Goal: Task Accomplishment & Management: Manage account settings

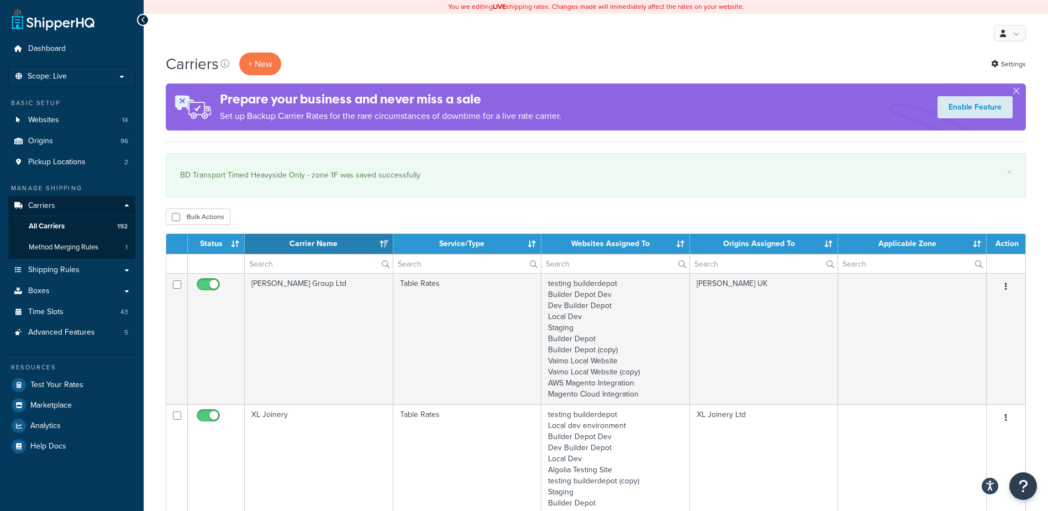
select select "15"
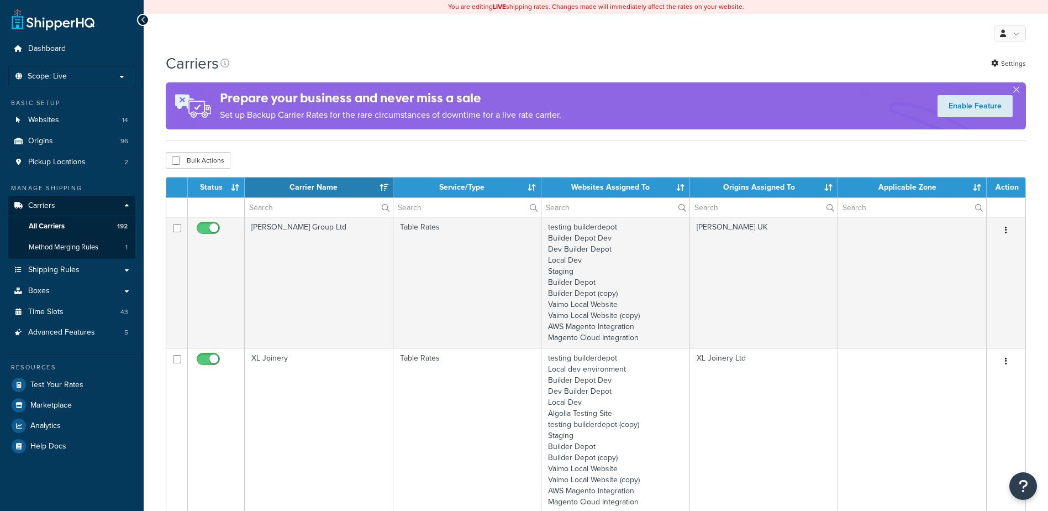
select select "15"
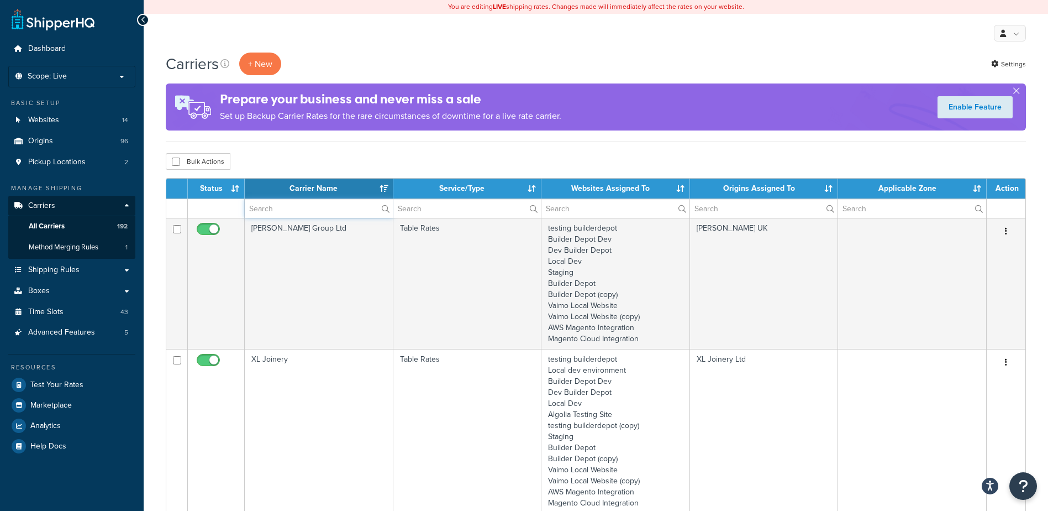
click at [270, 209] on input "text" at bounding box center [319, 208] width 148 height 19
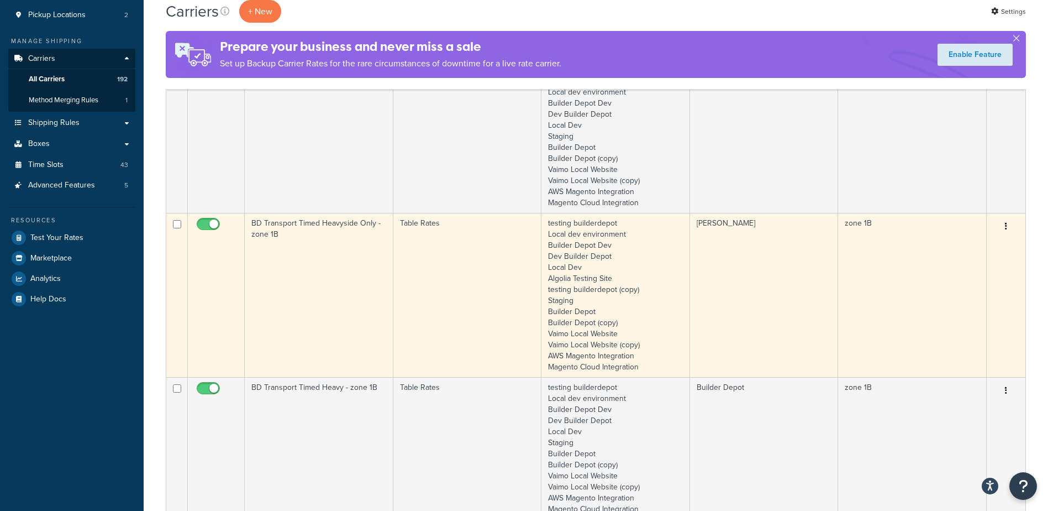
scroll to position [166, 0]
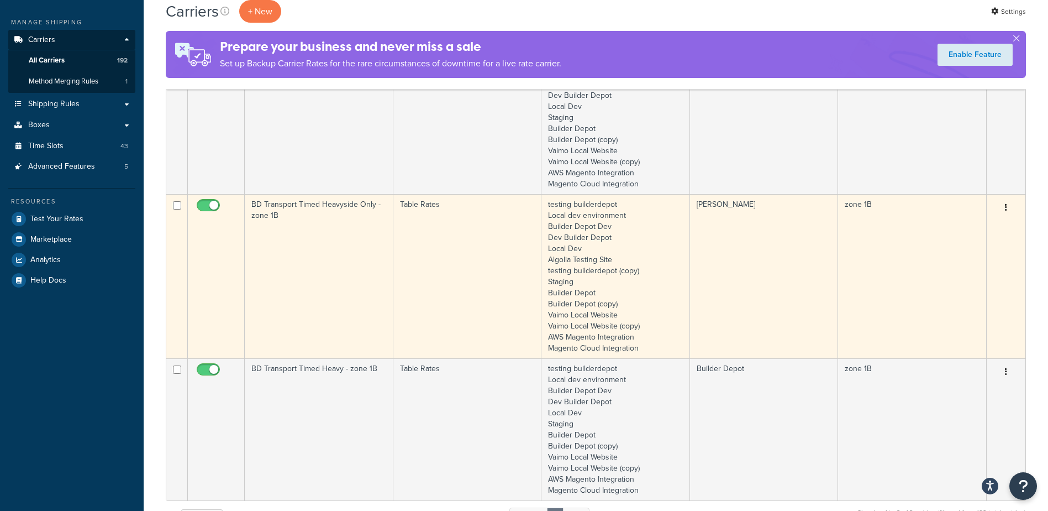
type input "1b"
click at [328, 233] on td "BD Transport Timed Heavyside Only - zone 1B" at bounding box center [319, 276] width 149 height 164
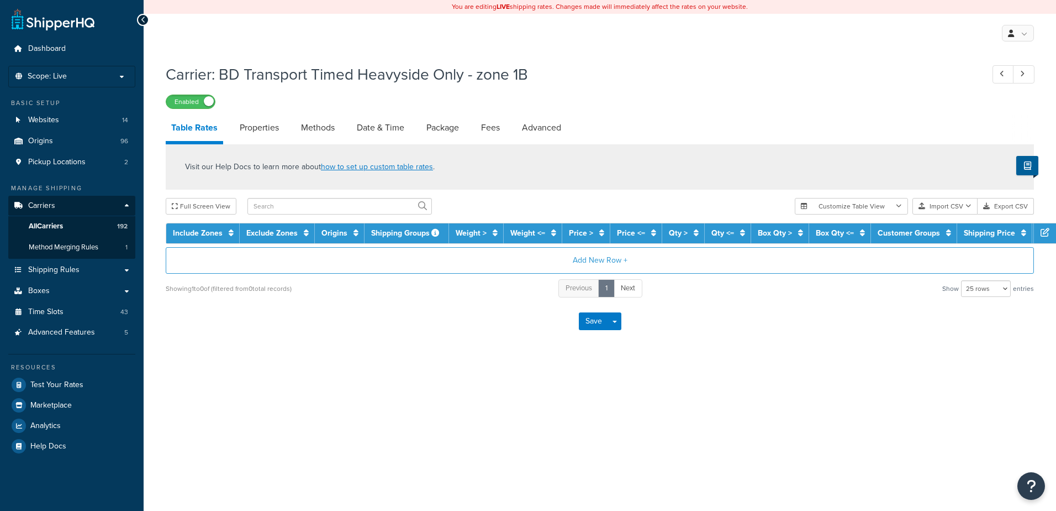
select select "25"
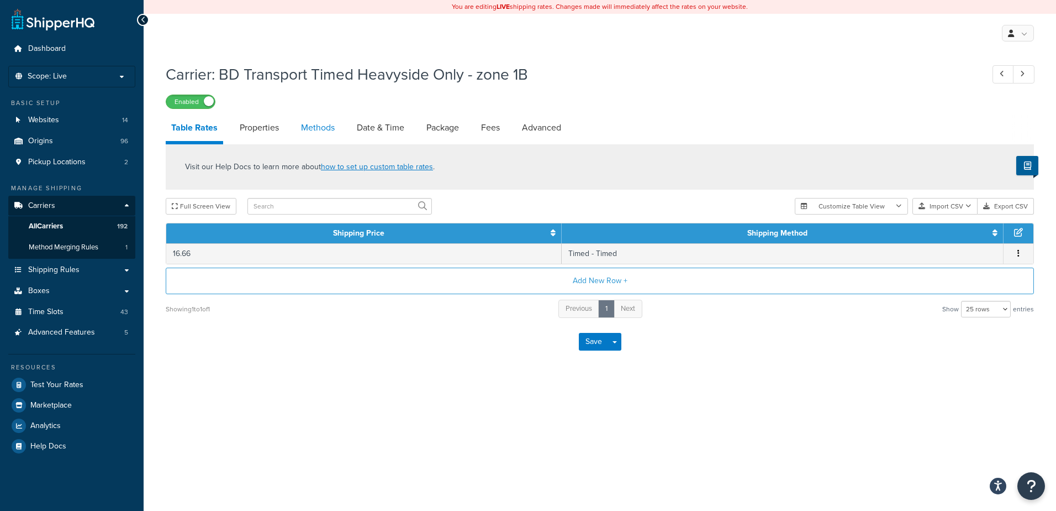
click at [314, 123] on link "Methods" at bounding box center [318, 127] width 45 height 27
select select "25"
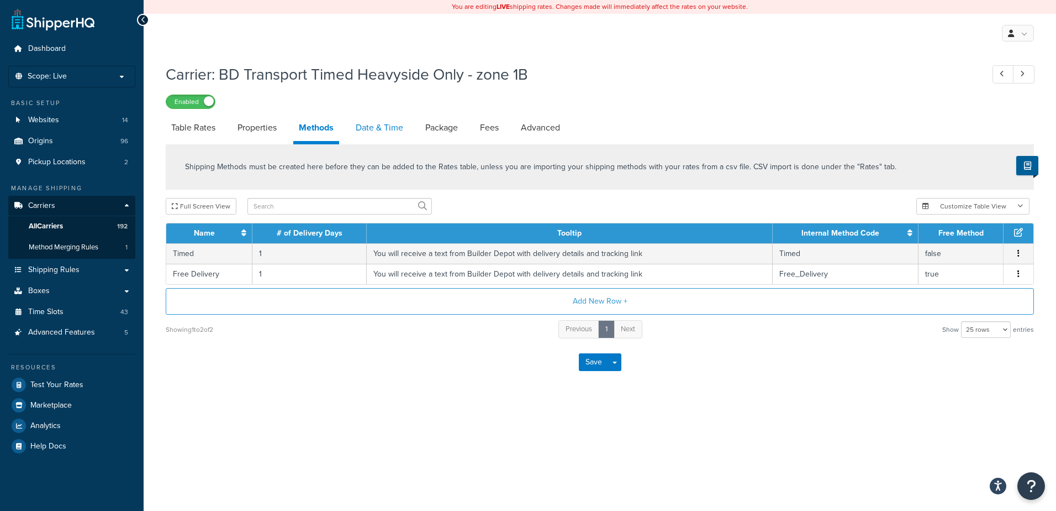
click at [382, 124] on link "Date & Time" at bounding box center [379, 127] width 59 height 27
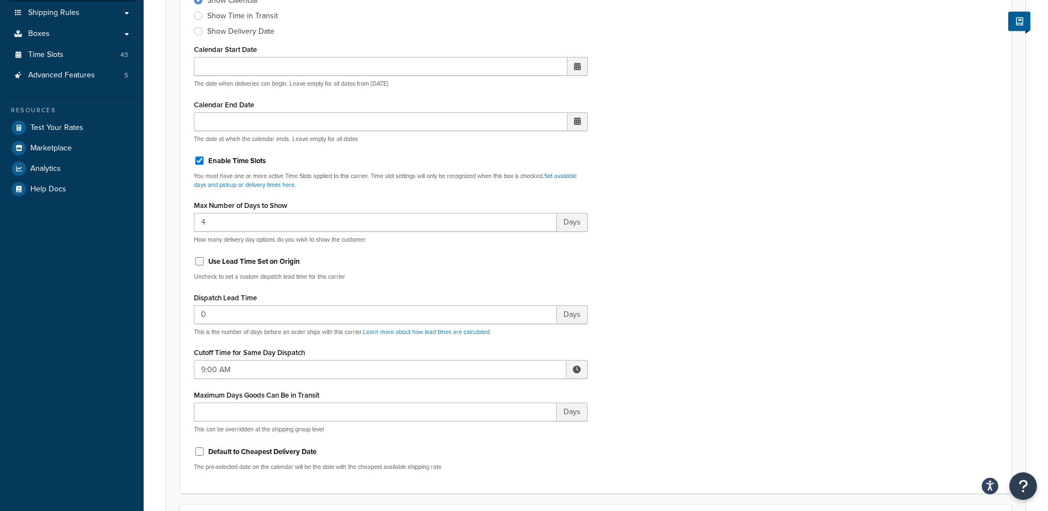
scroll to position [276, 0]
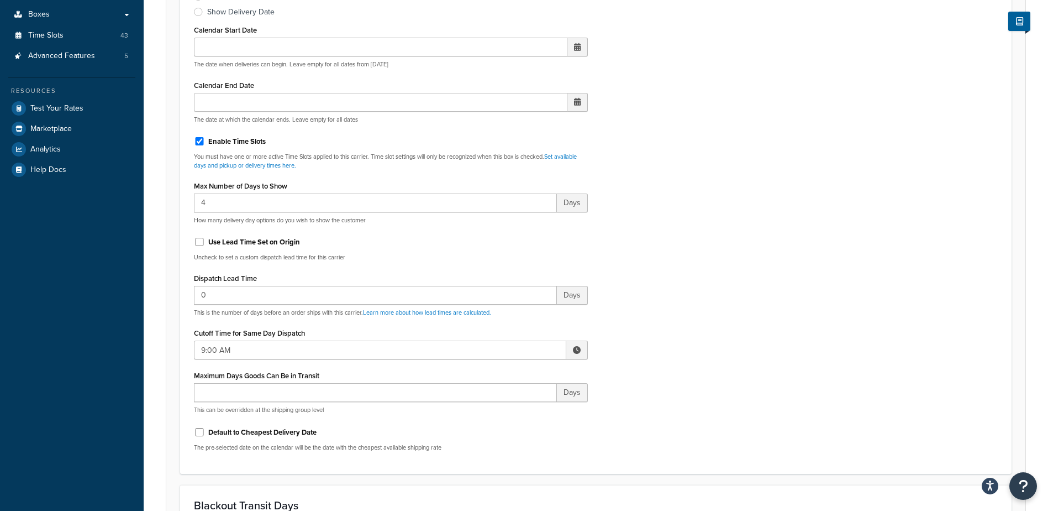
click at [575, 352] on span at bounding box center [577, 350] width 8 height 8
click at [503, 406] on span "▼" at bounding box center [496, 407] width 22 height 22
type input "8:00 AM"
click at [655, 345] on div "Include Delivery Date Information: No, just show shipping rates Show Calendar S…" at bounding box center [596, 200] width 820 height 520
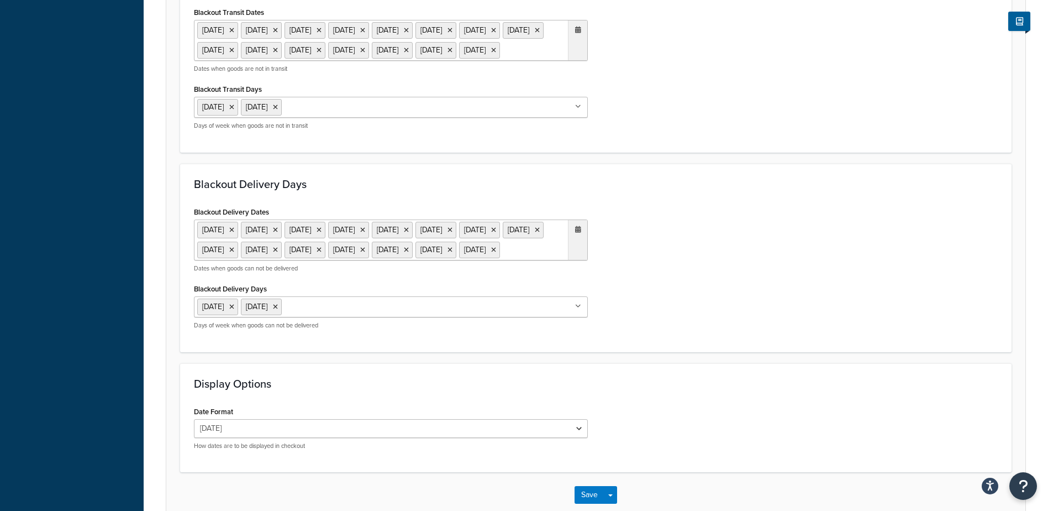
scroll to position [899, 0]
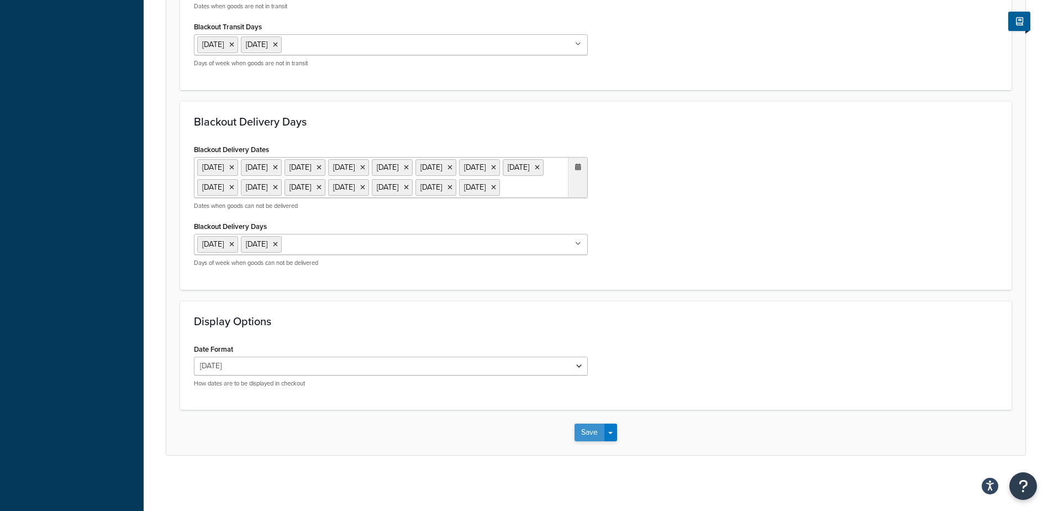
click at [590, 436] on button "Save" at bounding box center [590, 432] width 30 height 18
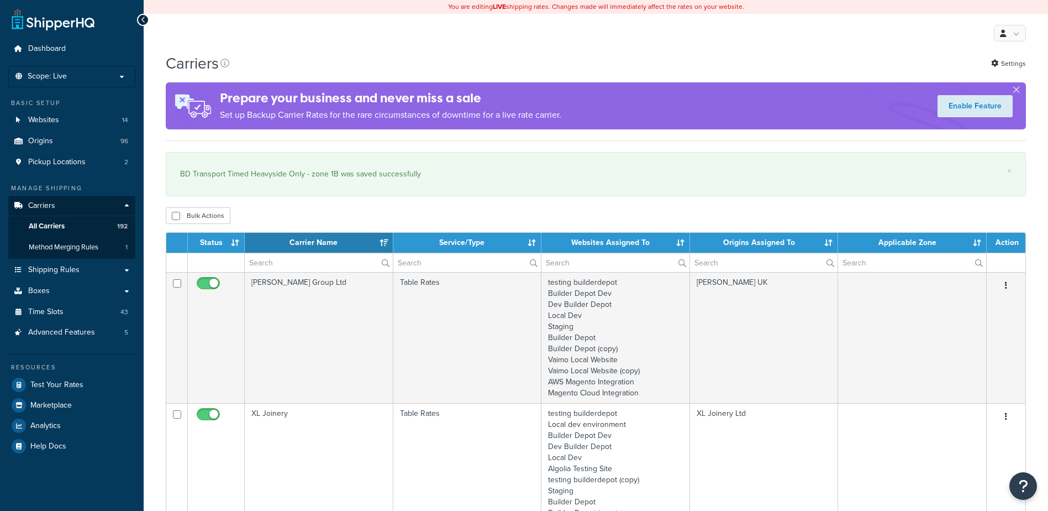
select select "15"
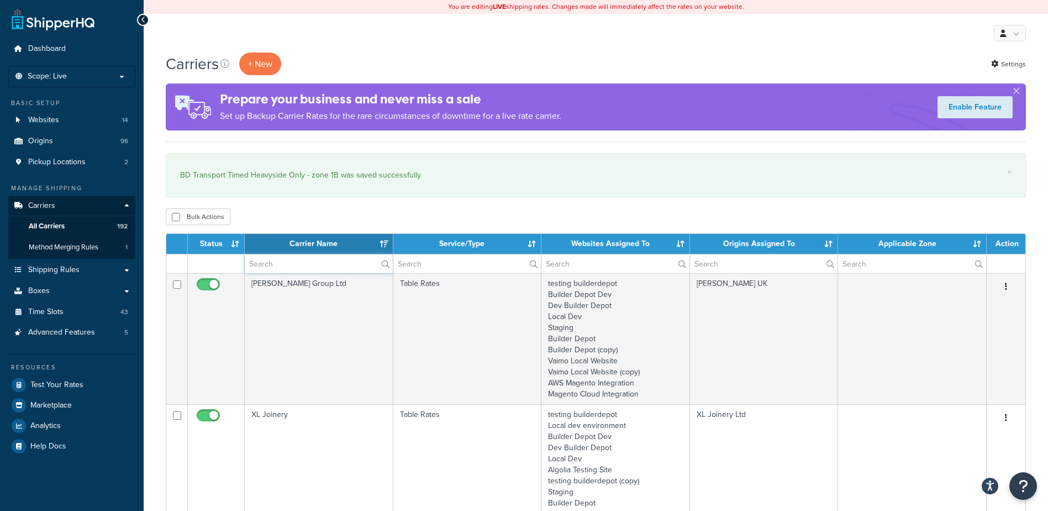
click at [264, 261] on input "text" at bounding box center [319, 263] width 148 height 19
click at [293, 267] on input "text" at bounding box center [319, 263] width 148 height 19
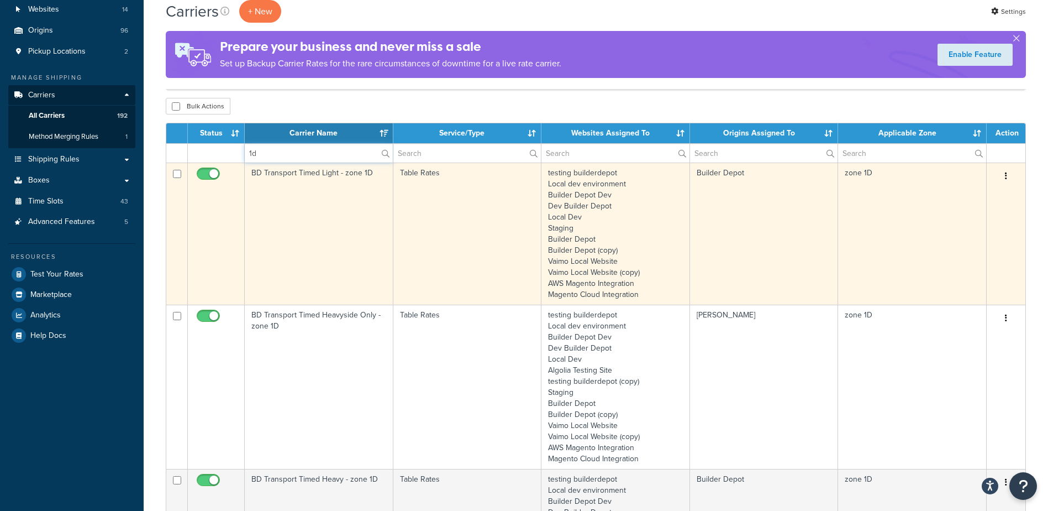
scroll to position [166, 0]
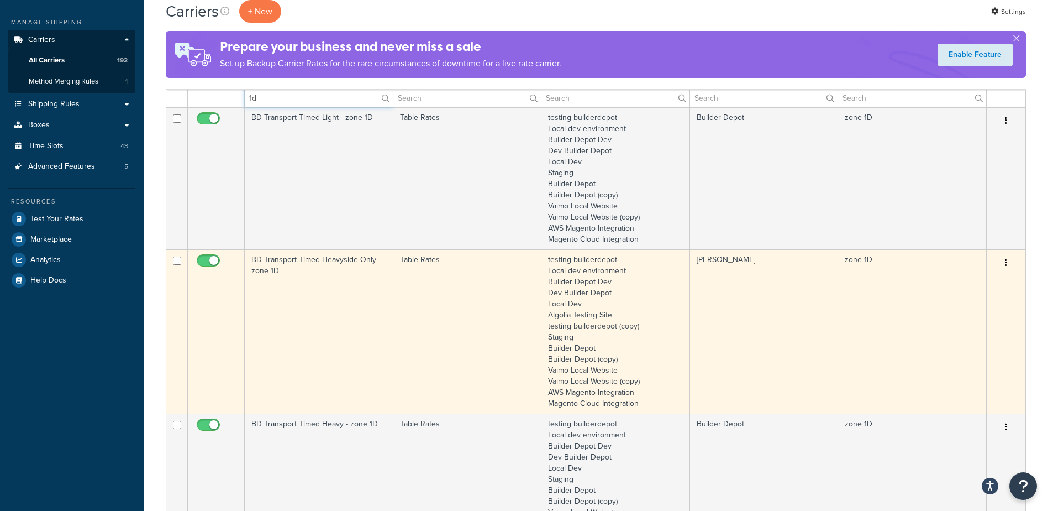
type input "1d"
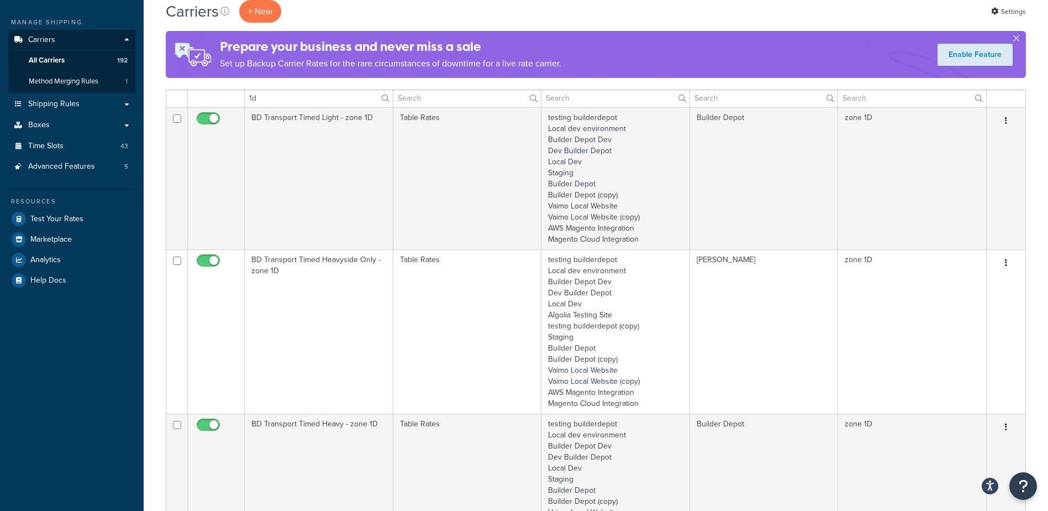
click at [315, 292] on td "BD Transport Timed Heavyside Only - zone 1D" at bounding box center [319, 331] width 149 height 164
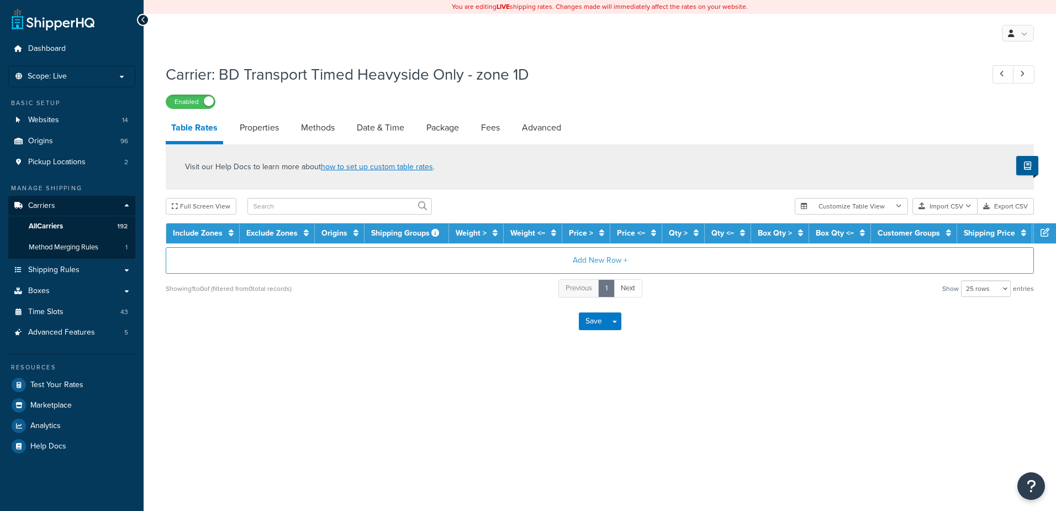
select select "25"
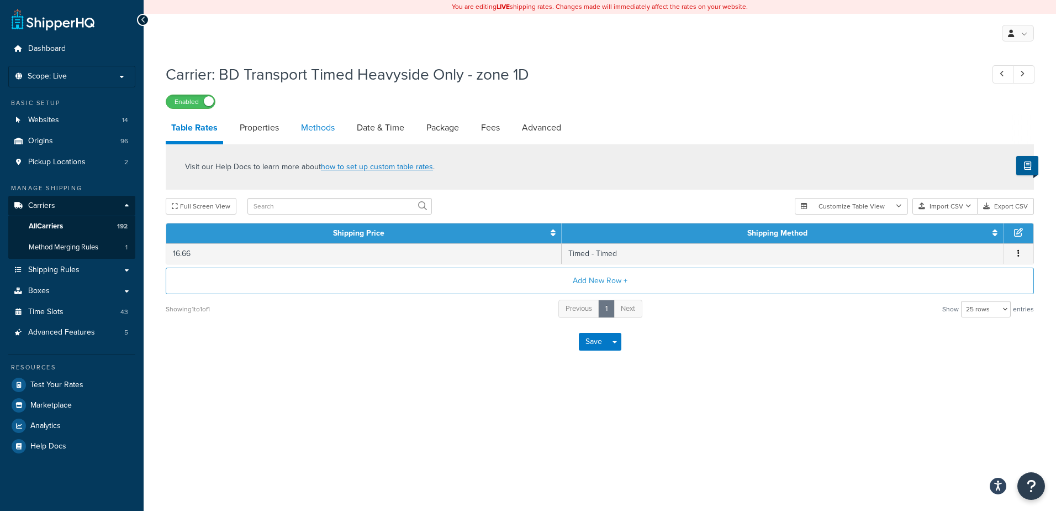
click at [318, 128] on link "Methods" at bounding box center [318, 127] width 45 height 27
select select "25"
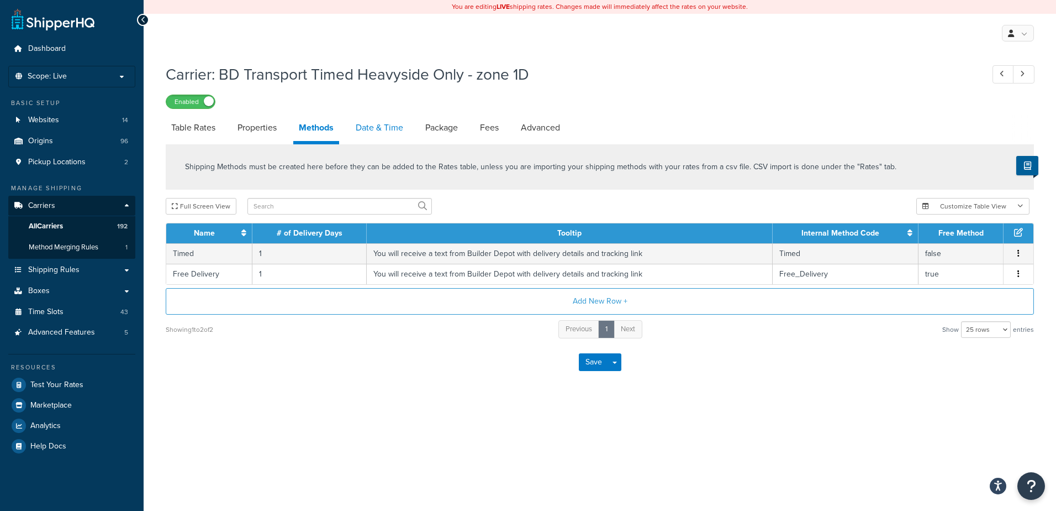
drag, startPoint x: 354, startPoint y: 128, endPoint x: 361, endPoint y: 129, distance: 7.8
click at [354, 128] on link "Date & Time" at bounding box center [379, 127] width 59 height 27
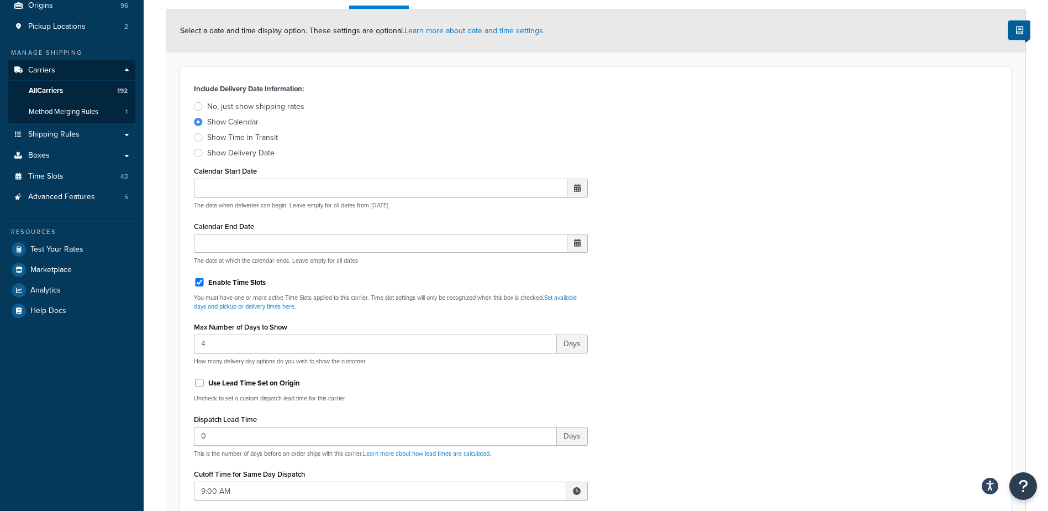
scroll to position [387, 0]
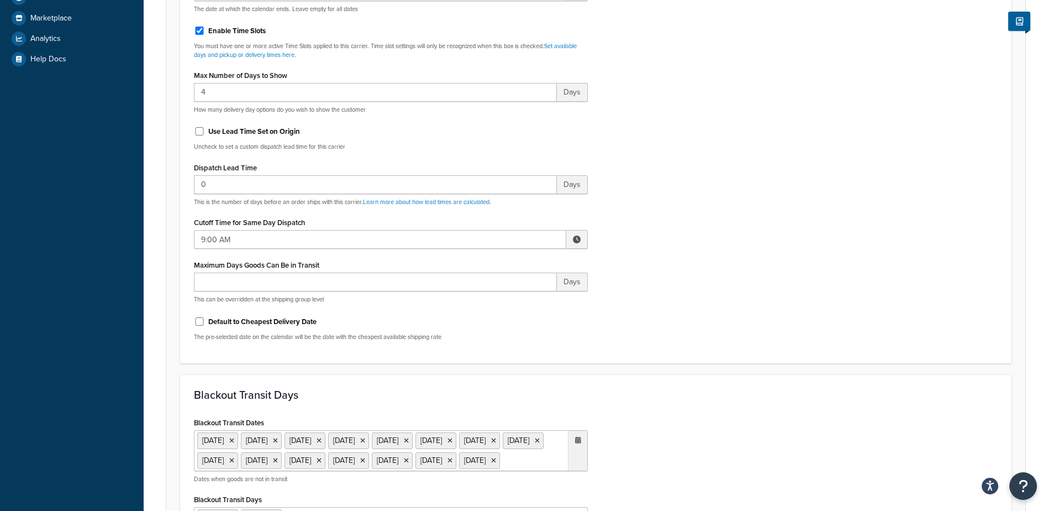
click at [572, 243] on span at bounding box center [577, 239] width 22 height 19
click at [503, 299] on span "▼" at bounding box center [496, 297] width 22 height 22
type input "8:00 AM"
click at [645, 271] on div "Include Delivery Date Information: No, just show shipping rates Show Calendar S…" at bounding box center [596, 89] width 820 height 520
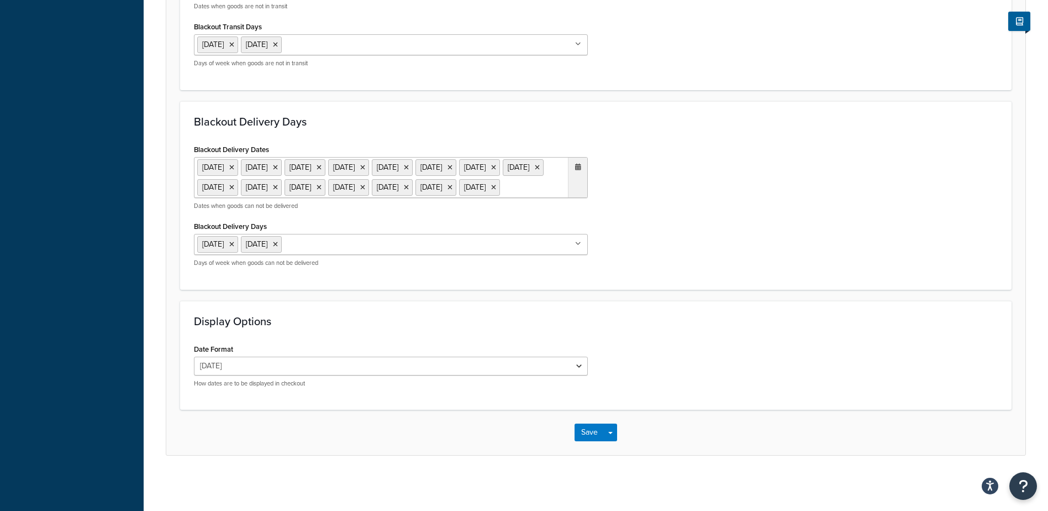
scroll to position [899, 0]
click at [581, 426] on button "Save" at bounding box center [590, 432] width 30 height 18
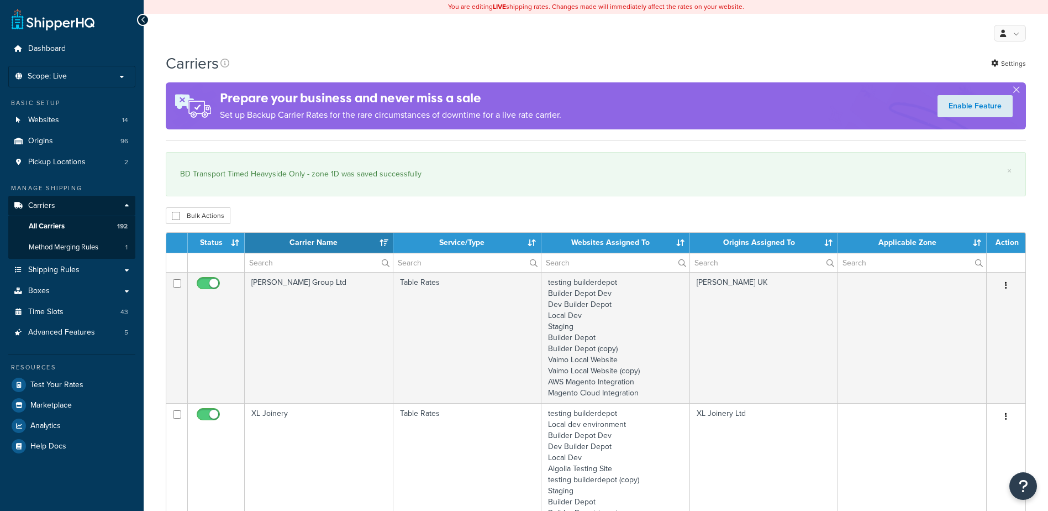
select select "15"
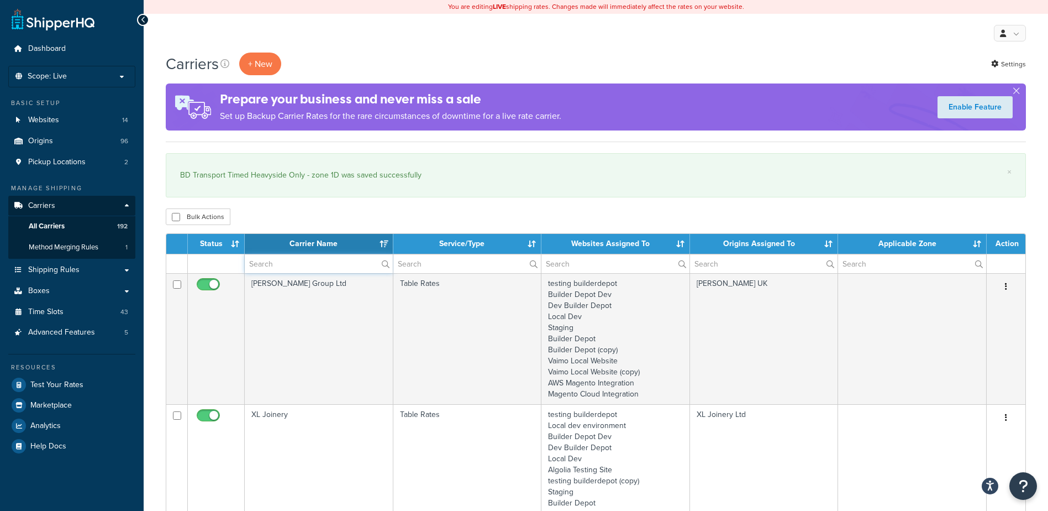
click at [267, 267] on input "text" at bounding box center [319, 263] width 148 height 19
click at [266, 267] on input "text" at bounding box center [319, 263] width 148 height 19
click at [265, 266] on input "text" at bounding box center [319, 263] width 148 height 19
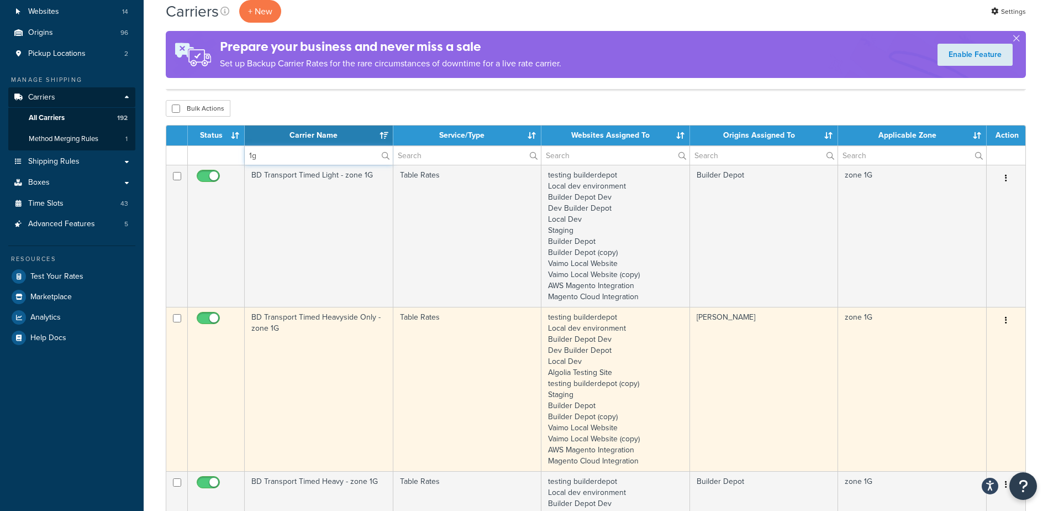
scroll to position [111, 0]
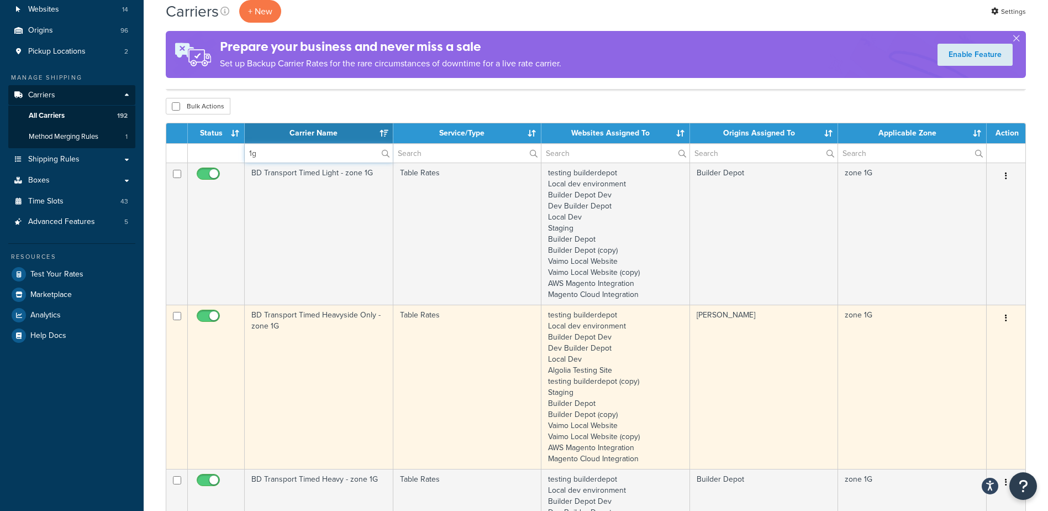
type input "1g"
click at [274, 349] on td "BD Transport Timed Heavyside Only - zone 1G" at bounding box center [319, 386] width 149 height 164
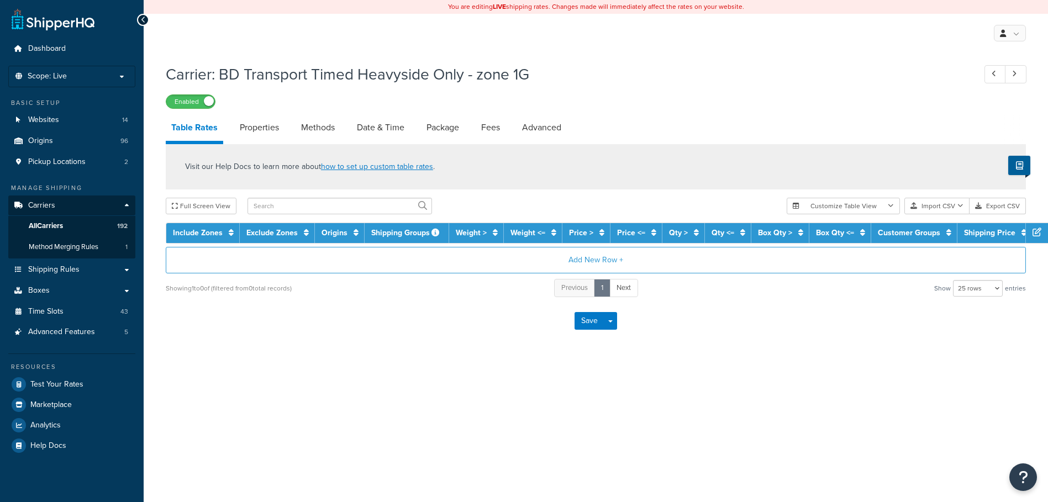
select select "25"
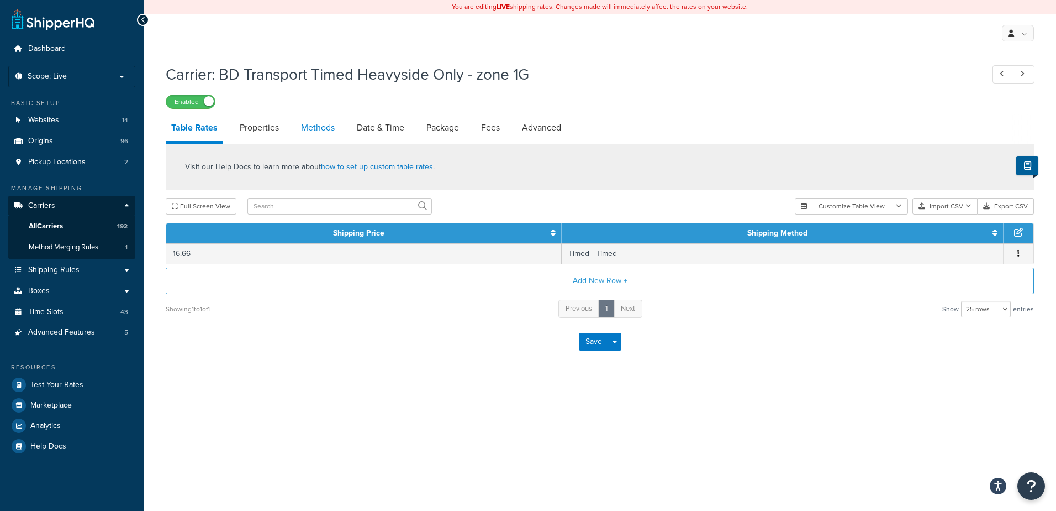
click at [307, 127] on link "Methods" at bounding box center [318, 127] width 45 height 27
select select "25"
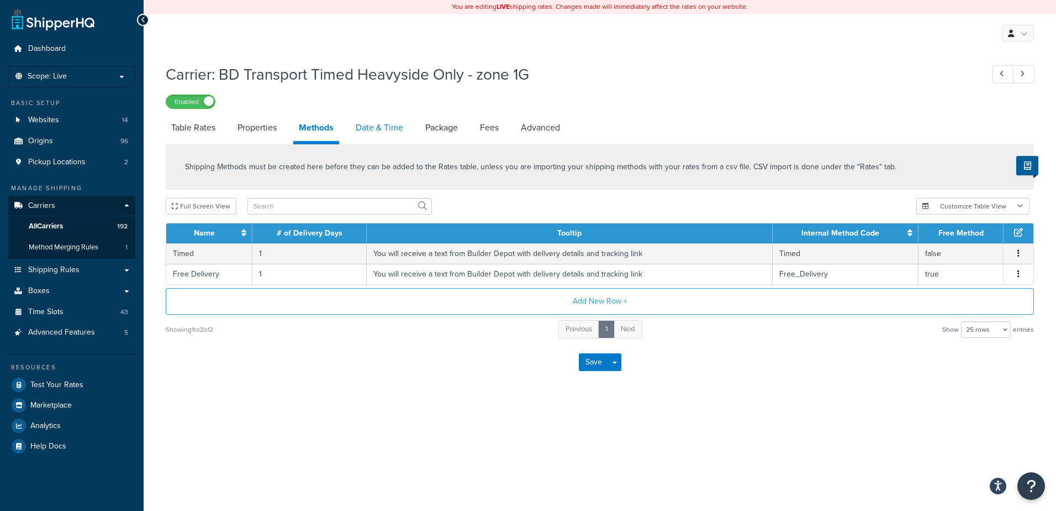
click at [382, 131] on link "Date & Time" at bounding box center [379, 127] width 59 height 27
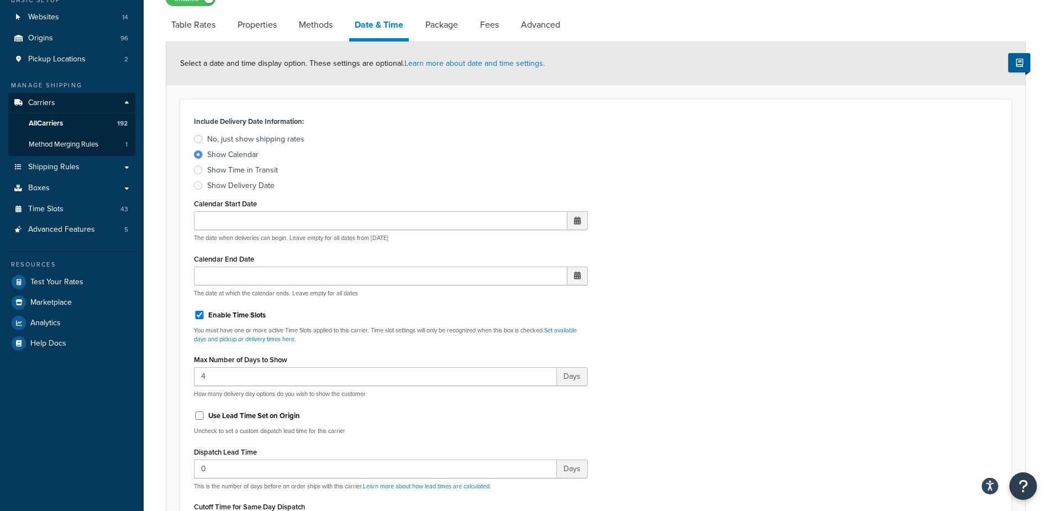
scroll to position [276, 0]
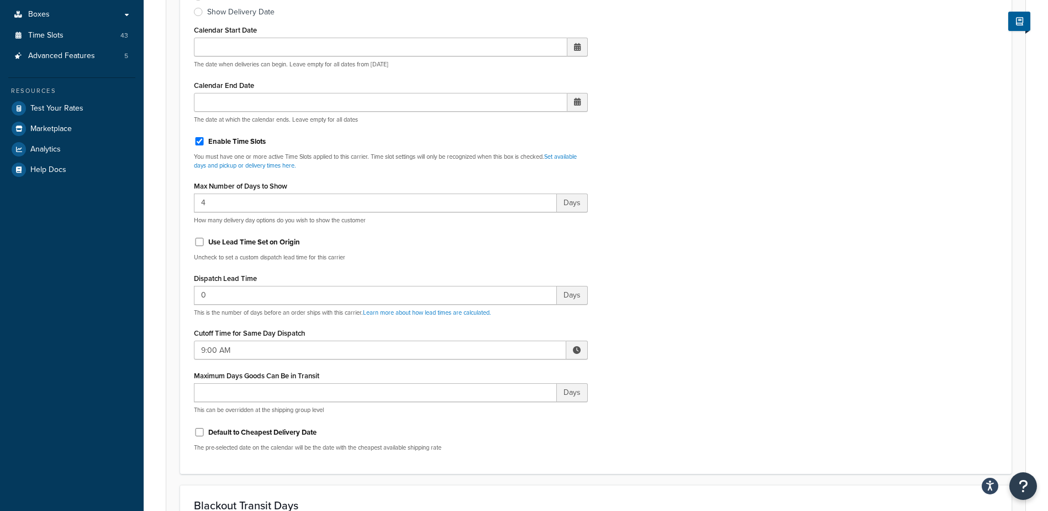
click at [578, 349] on span at bounding box center [577, 350] width 8 height 8
click at [492, 408] on span "▼" at bounding box center [496, 407] width 22 height 22
type input "8:00 AM"
click at [720, 374] on div "Include Delivery Date Information: No, just show shipping rates Show Calendar S…" at bounding box center [596, 200] width 820 height 520
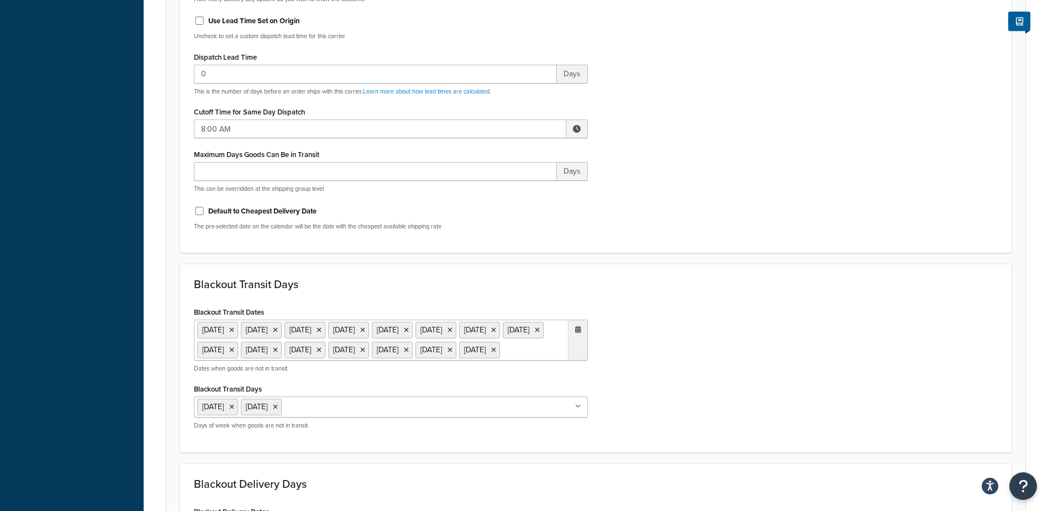
scroll to position [899, 0]
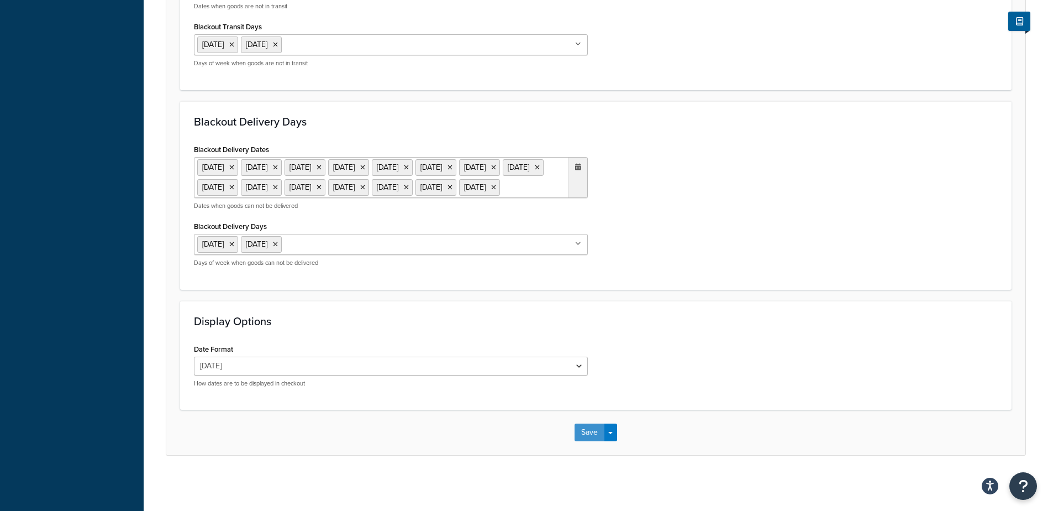
click at [578, 439] on button "Save" at bounding box center [590, 432] width 30 height 18
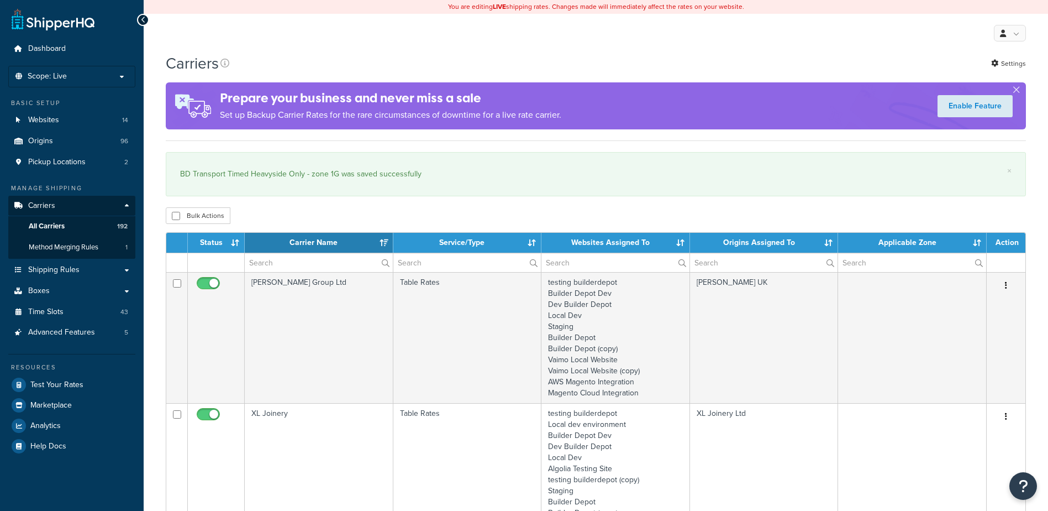
select select "15"
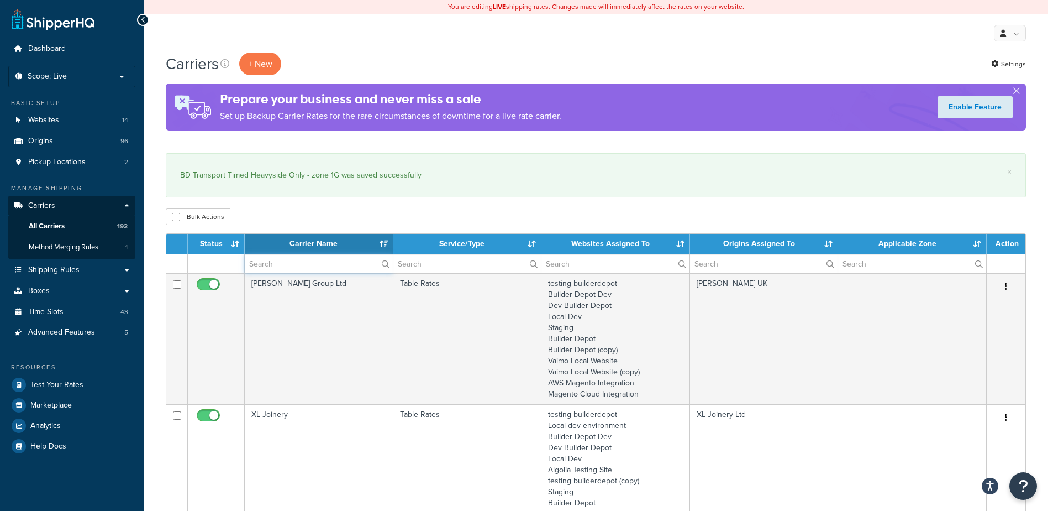
click at [288, 267] on input "text" at bounding box center [319, 263] width 148 height 19
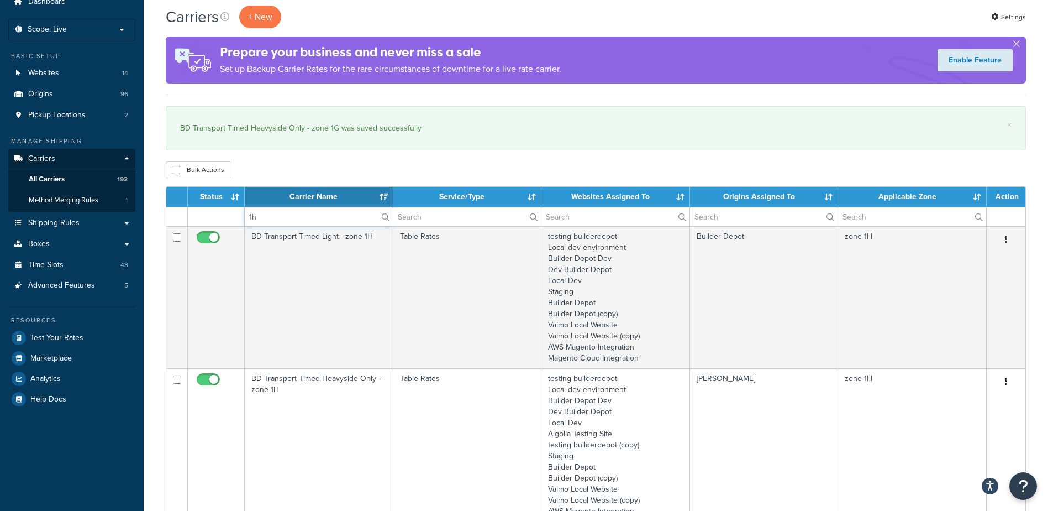
scroll to position [111, 0]
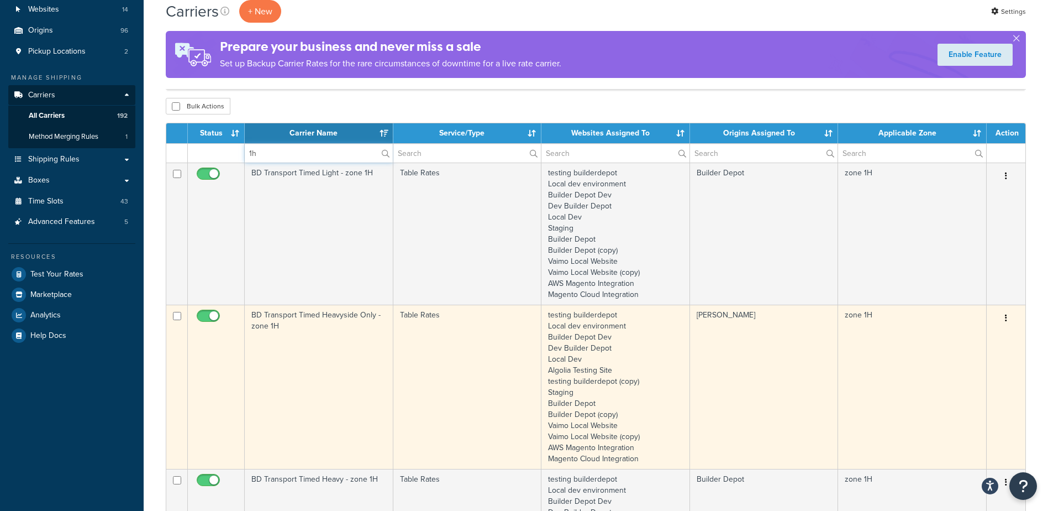
type input "1h"
click at [334, 364] on td "BD Transport Timed Heavyside Only - zone 1H" at bounding box center [319, 386] width 149 height 164
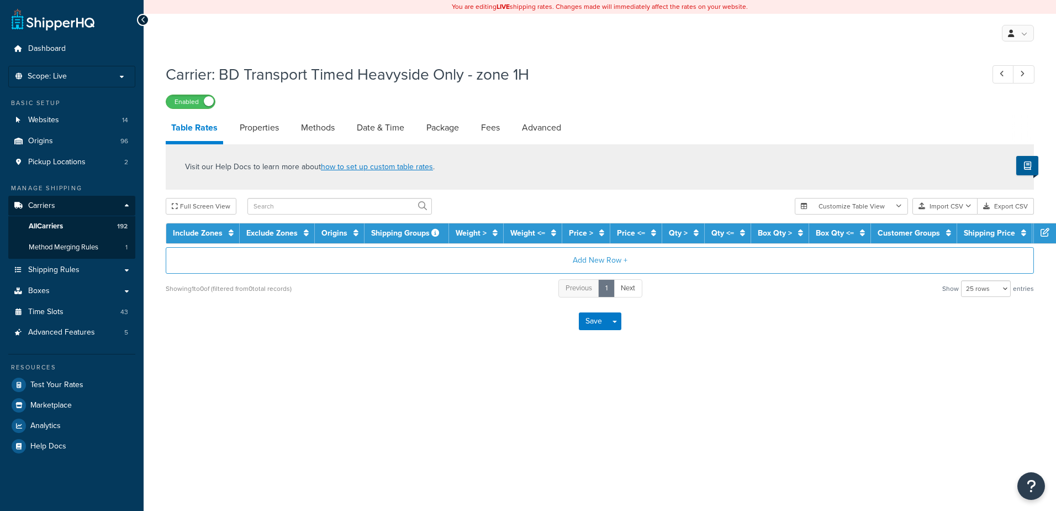
select select "25"
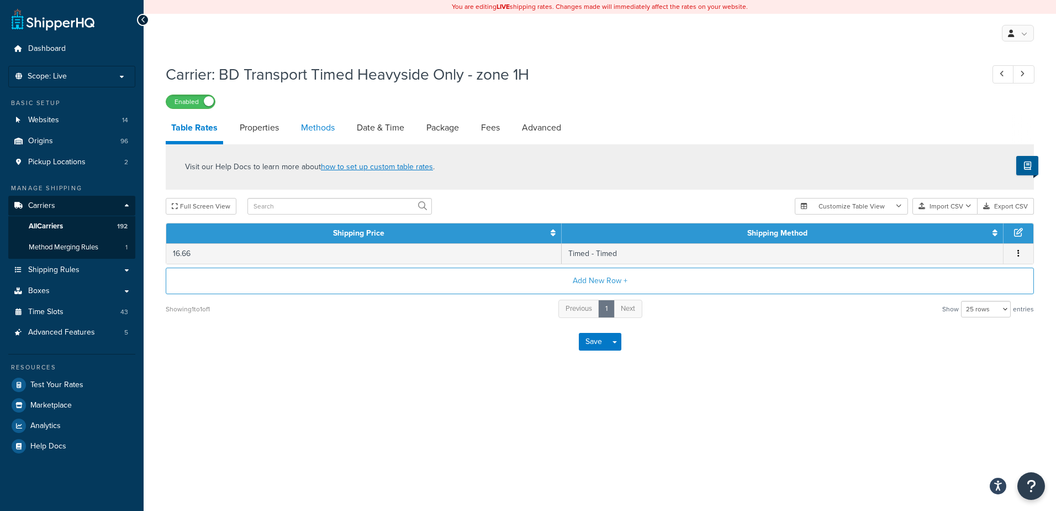
click at [308, 134] on link "Methods" at bounding box center [318, 127] width 45 height 27
select select "25"
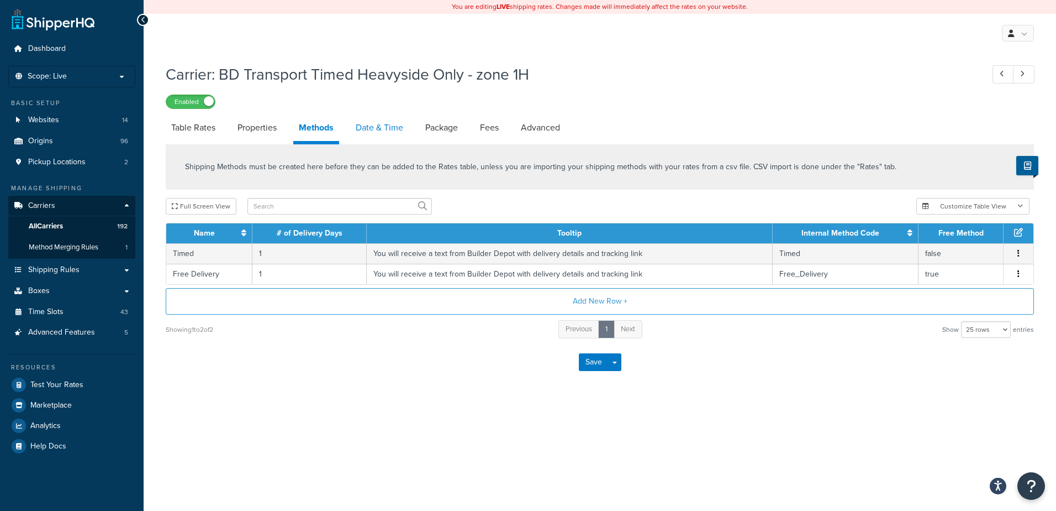
click at [372, 133] on link "Date & Time" at bounding box center [379, 127] width 59 height 27
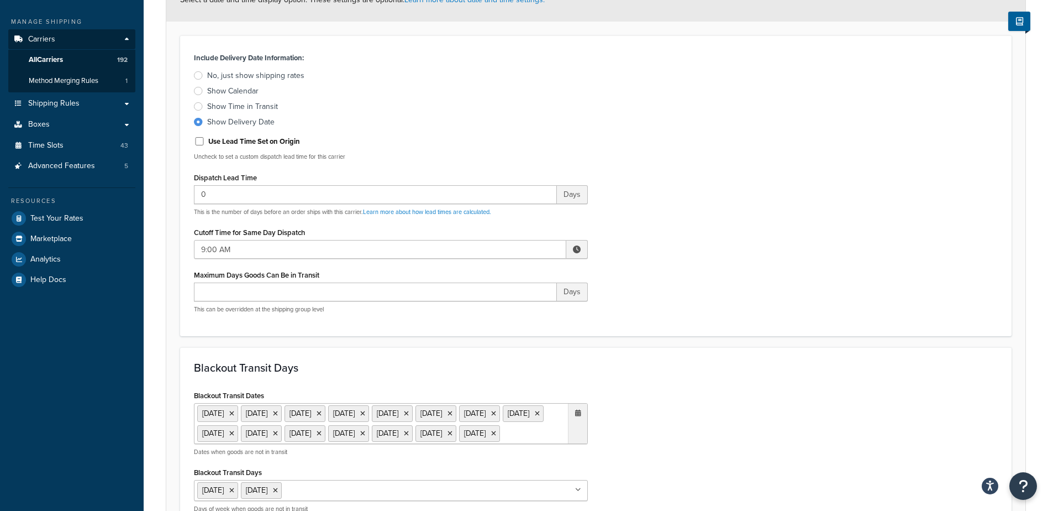
scroll to position [166, 0]
click at [578, 250] on span at bounding box center [577, 250] width 8 height 8
click at [498, 305] on span "▼" at bounding box center [496, 307] width 22 height 22
type input "8:00 AM"
click at [633, 261] on div "Include Delivery Date Information: No, just show shipping rates Show Calendar S…" at bounding box center [596, 186] width 820 height 272
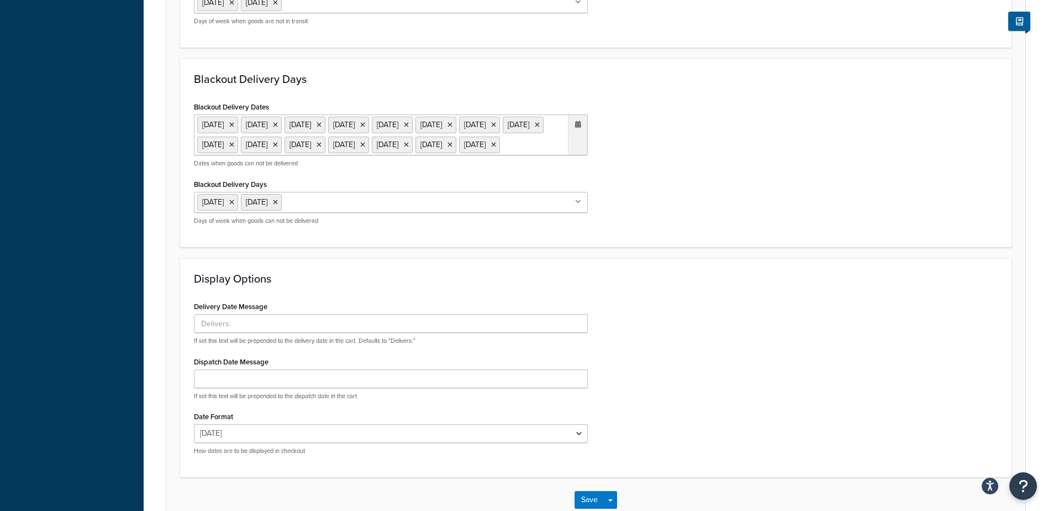
scroll to position [761, 0]
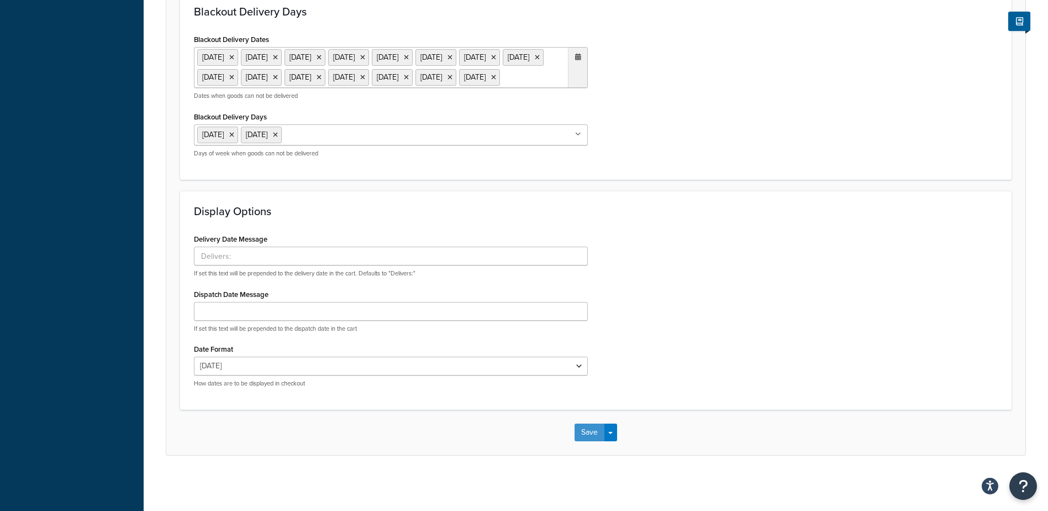
click at [587, 433] on button "Save" at bounding box center [590, 432] width 30 height 18
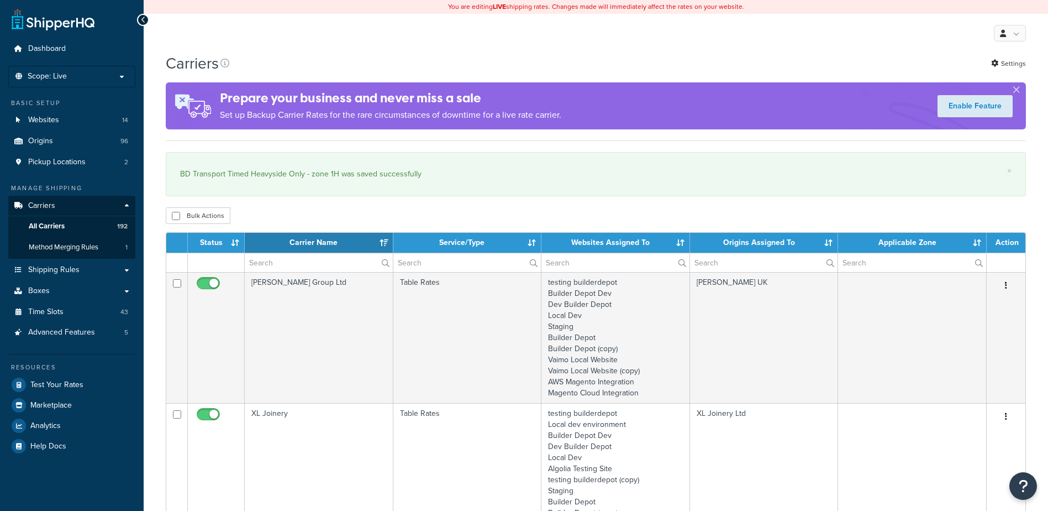
select select "15"
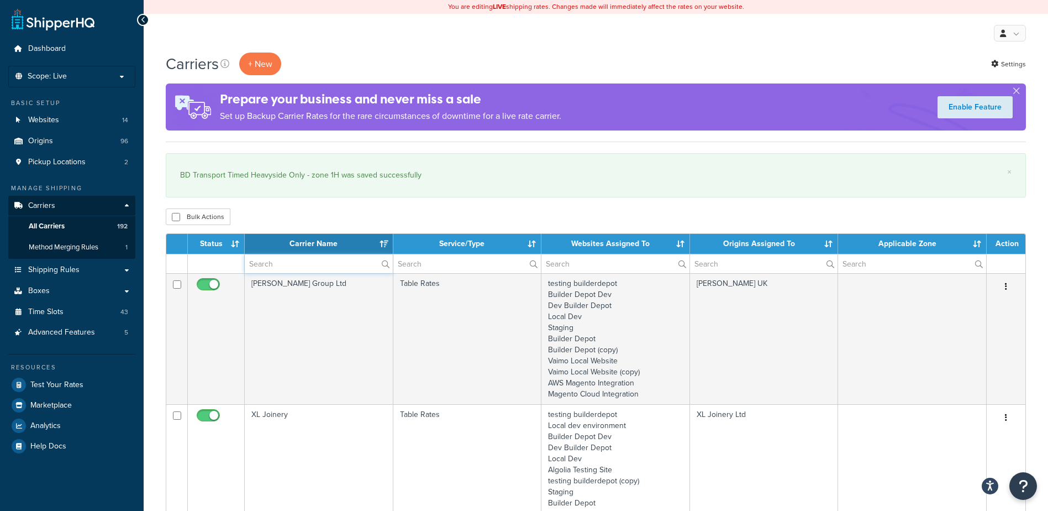
click at [298, 270] on input "text" at bounding box center [319, 263] width 148 height 19
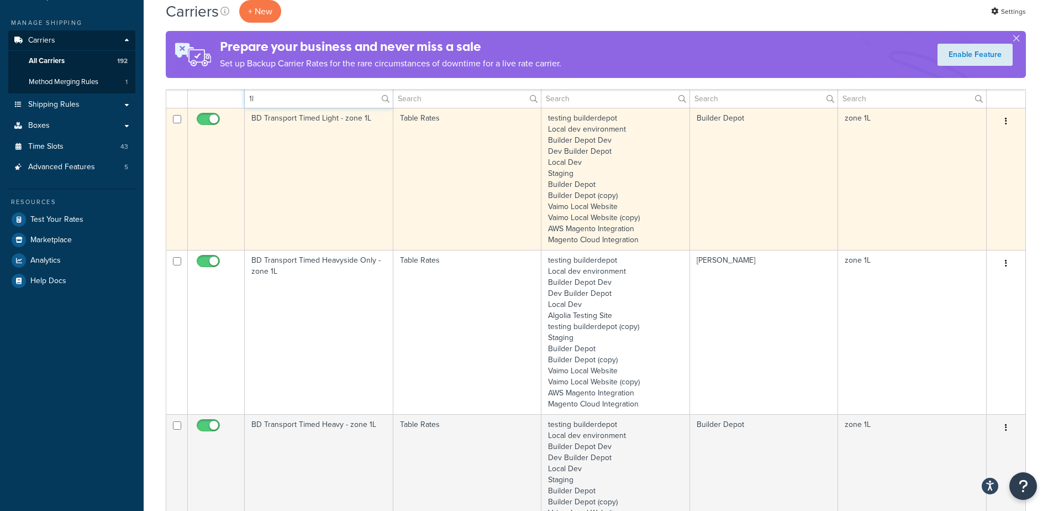
scroll to position [166, 0]
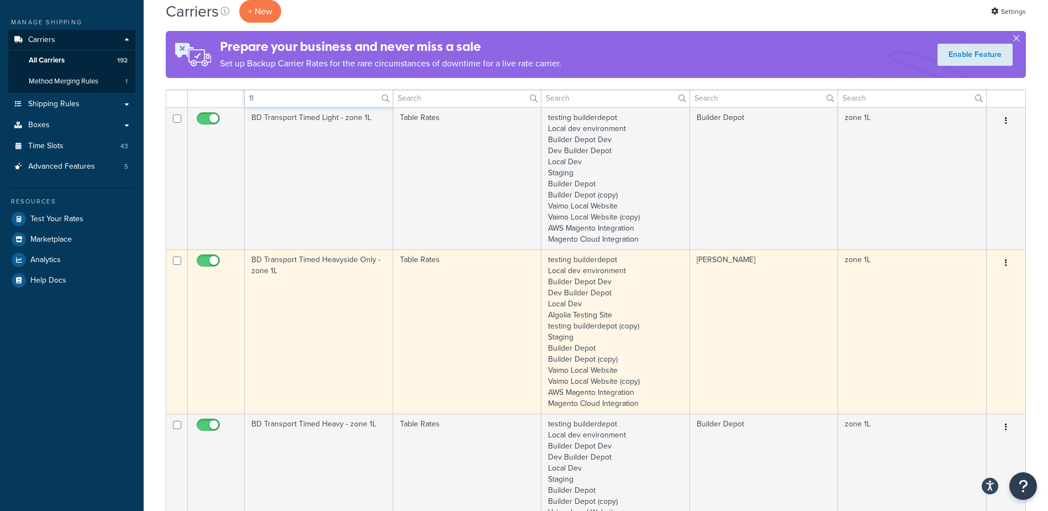
type input "1l"
click at [312, 311] on td "BD Transport Timed Heavyside Only - zone 1L" at bounding box center [319, 331] width 149 height 164
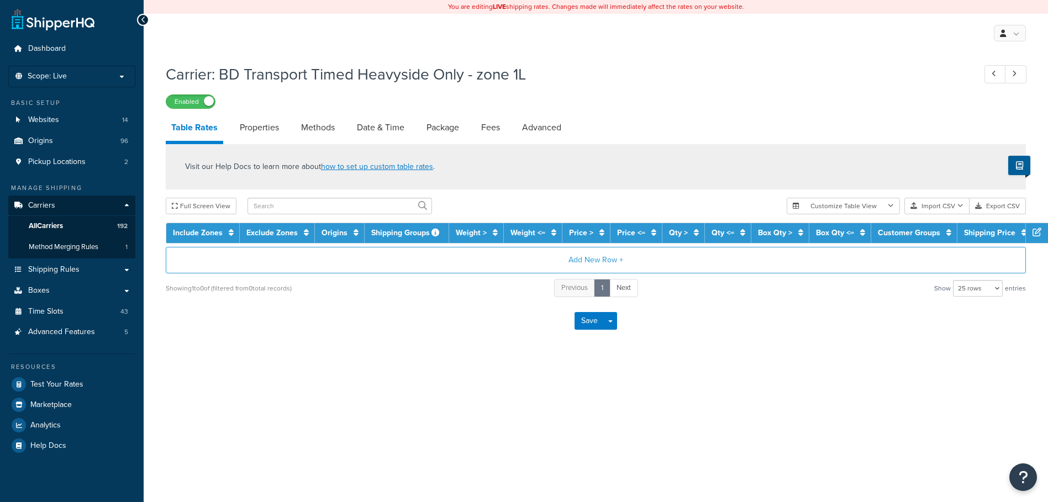
select select "25"
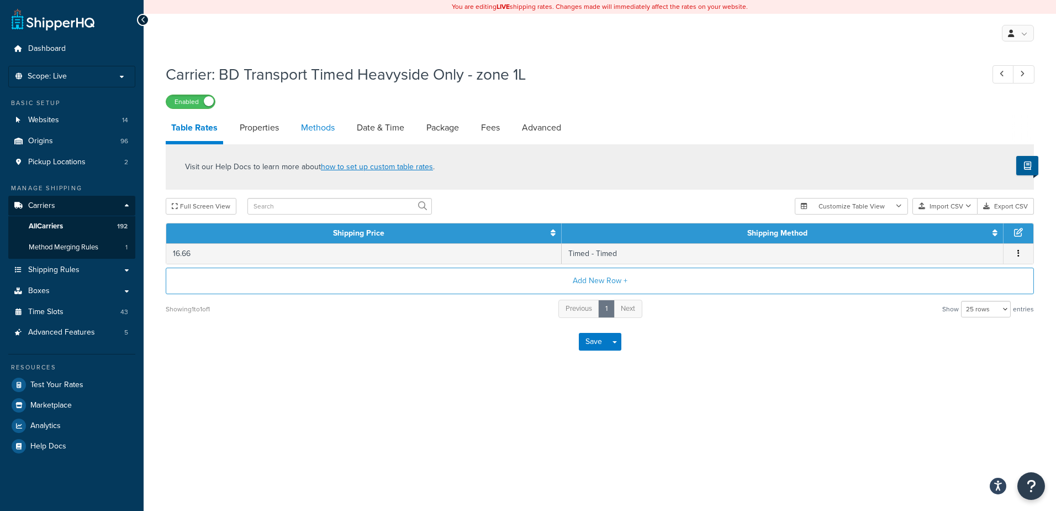
click at [318, 135] on link "Methods" at bounding box center [318, 127] width 45 height 27
select select "25"
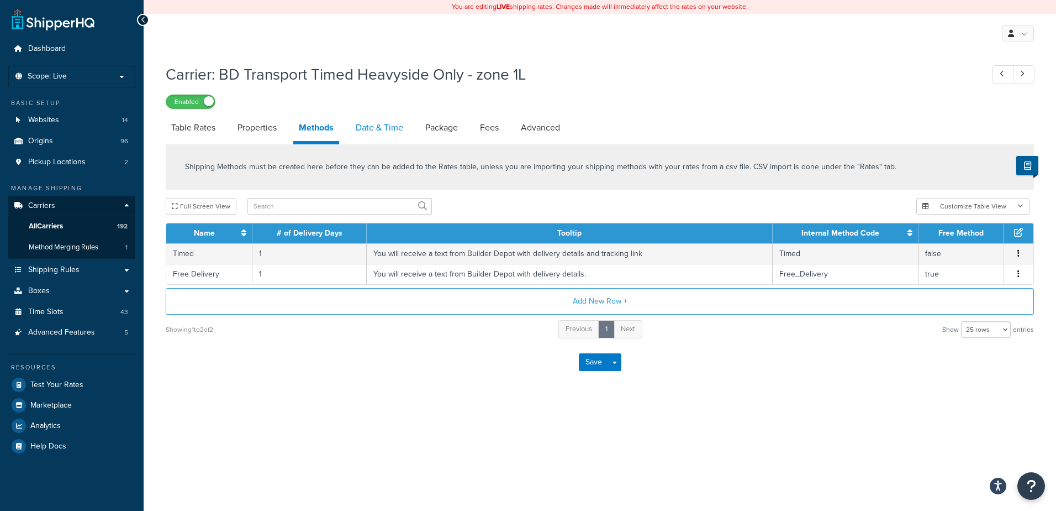
click at [364, 128] on link "Date & Time" at bounding box center [379, 127] width 59 height 27
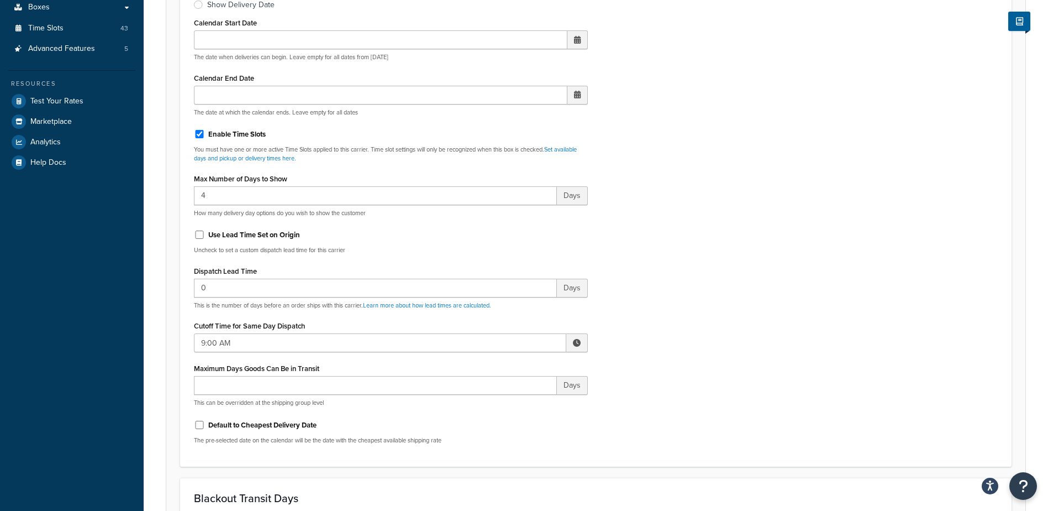
scroll to position [387, 0]
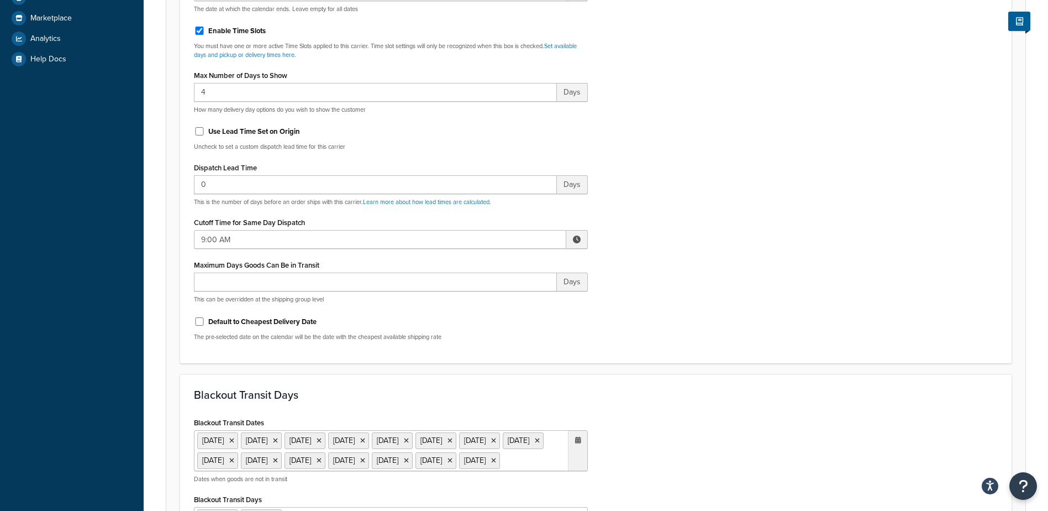
click at [578, 240] on span at bounding box center [577, 239] width 8 height 8
click at [503, 302] on span "▼" at bounding box center [496, 297] width 22 height 22
type input "8:00 AM"
click at [723, 245] on div "Include Delivery Date Information: No, just show shipping rates Show Calendar S…" at bounding box center [596, 89] width 820 height 520
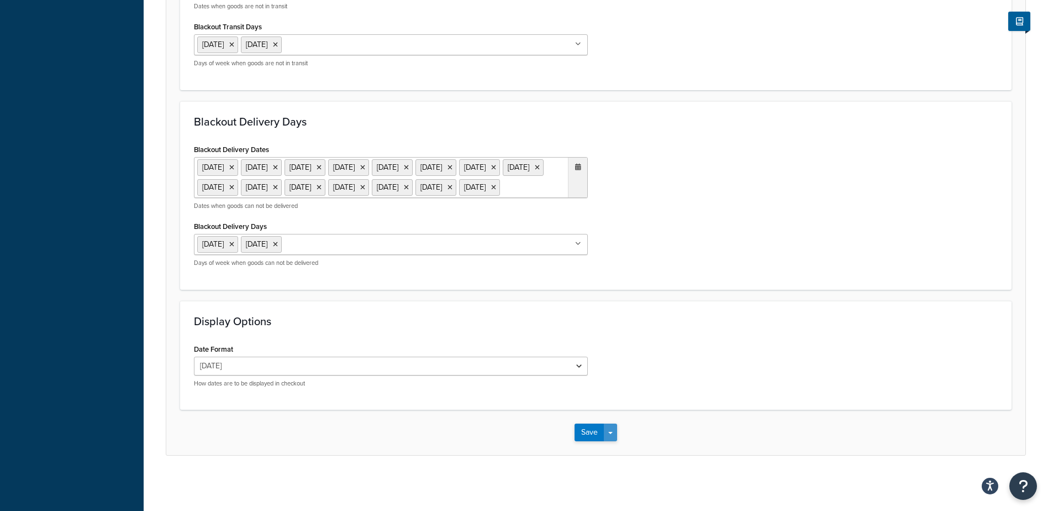
scroll to position [899, 0]
click at [583, 433] on button "Save" at bounding box center [590, 432] width 30 height 18
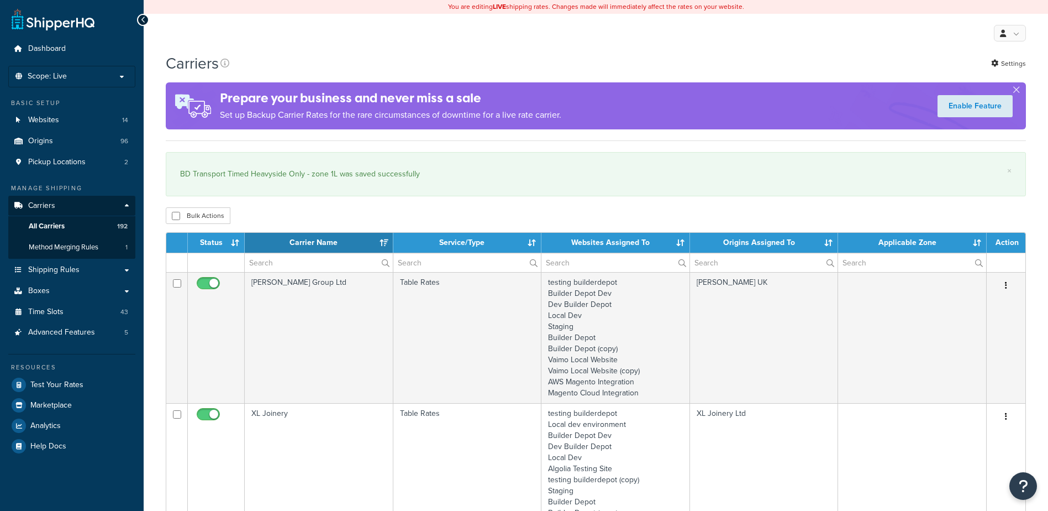
select select "15"
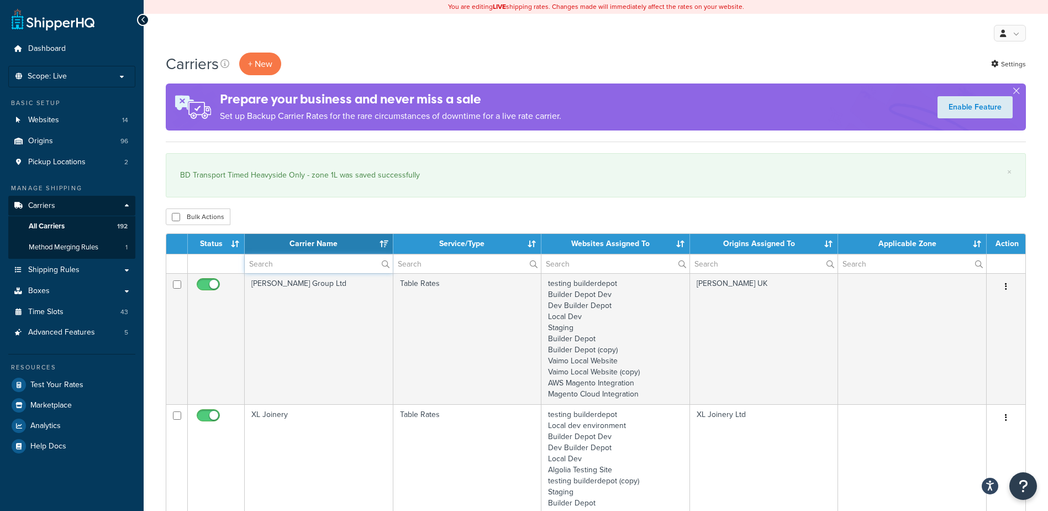
click at [276, 271] on input "text" at bounding box center [319, 263] width 148 height 19
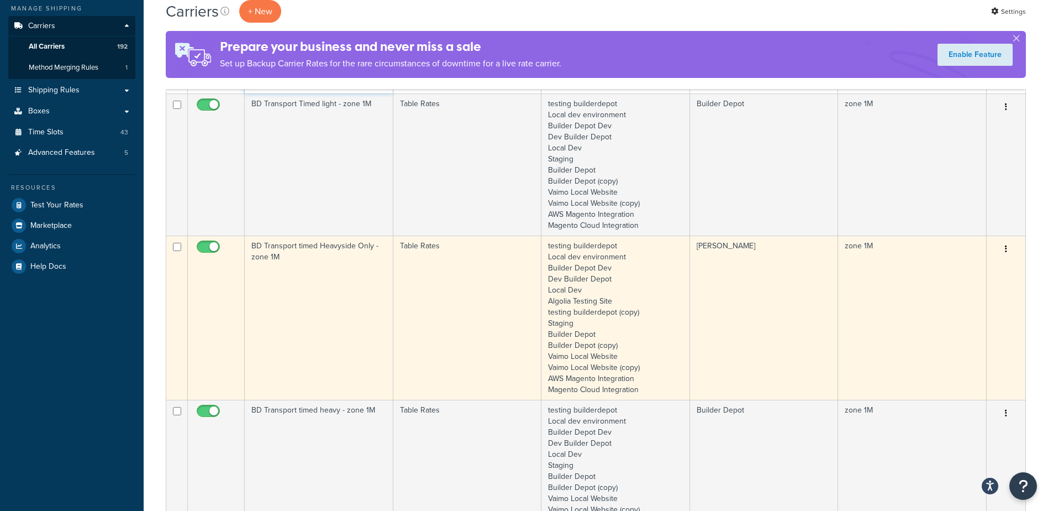
scroll to position [221, 0]
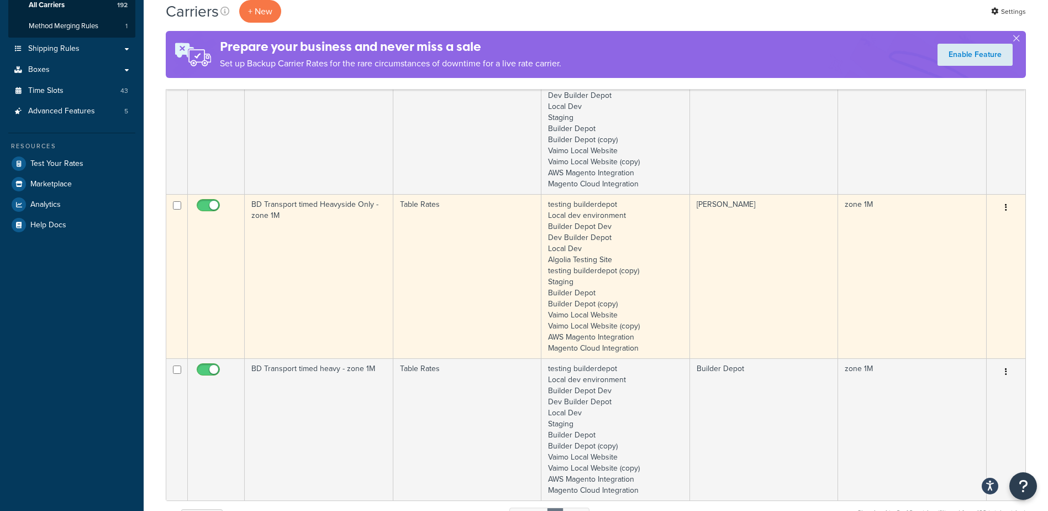
type input "1m"
click at [336, 272] on td "BD Transport timed Heavyside Only - zone 1M" at bounding box center [319, 276] width 149 height 164
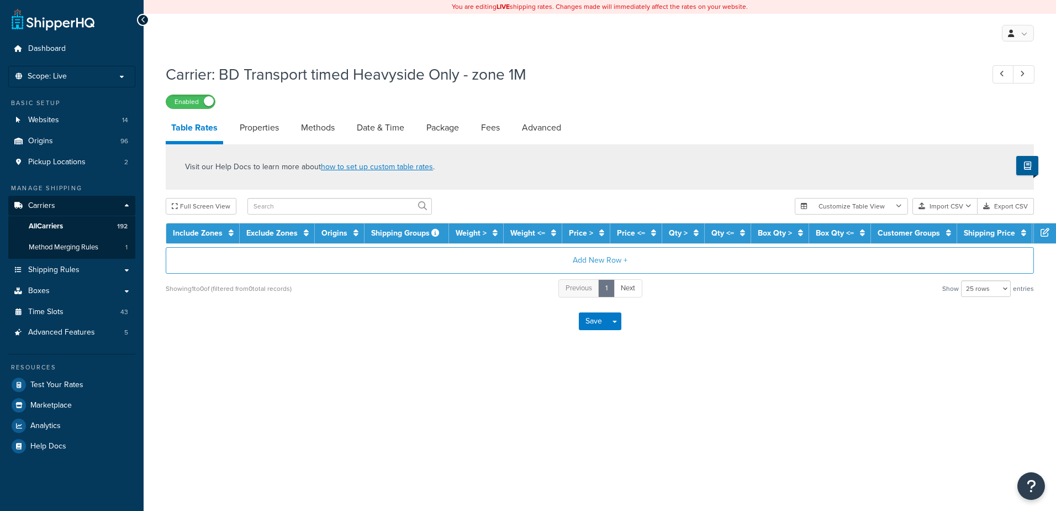
select select "25"
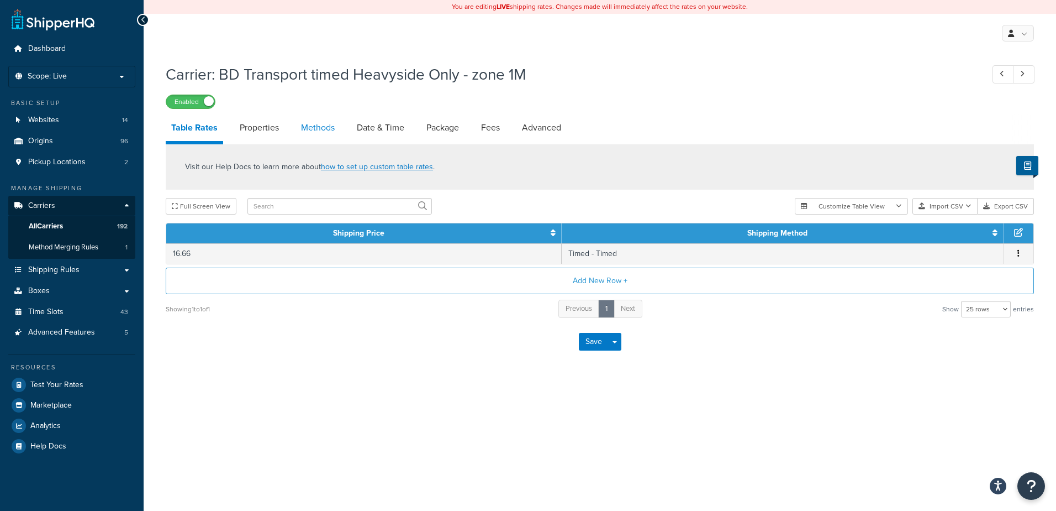
click at [315, 127] on link "Methods" at bounding box center [318, 127] width 45 height 27
select select "25"
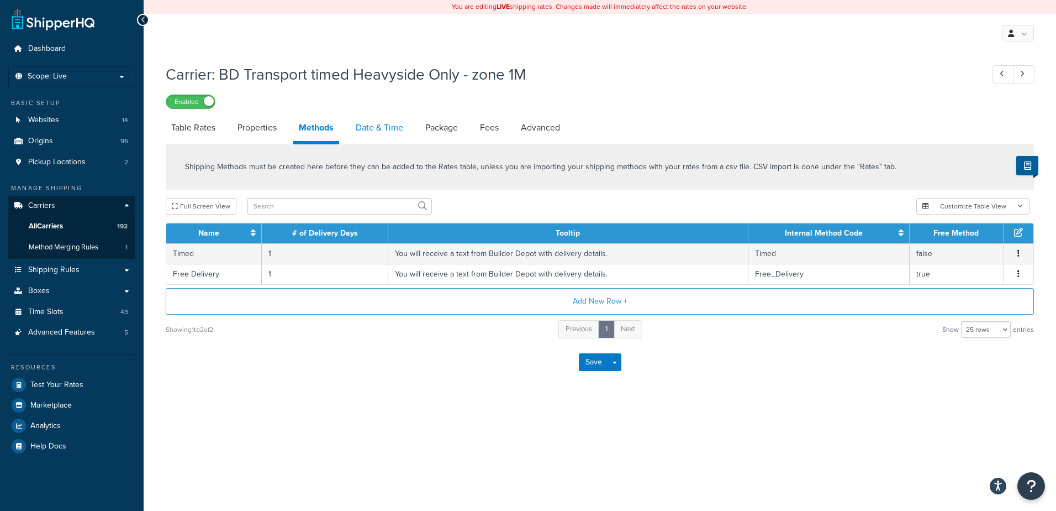
click at [362, 125] on link "Date & Time" at bounding box center [379, 127] width 59 height 27
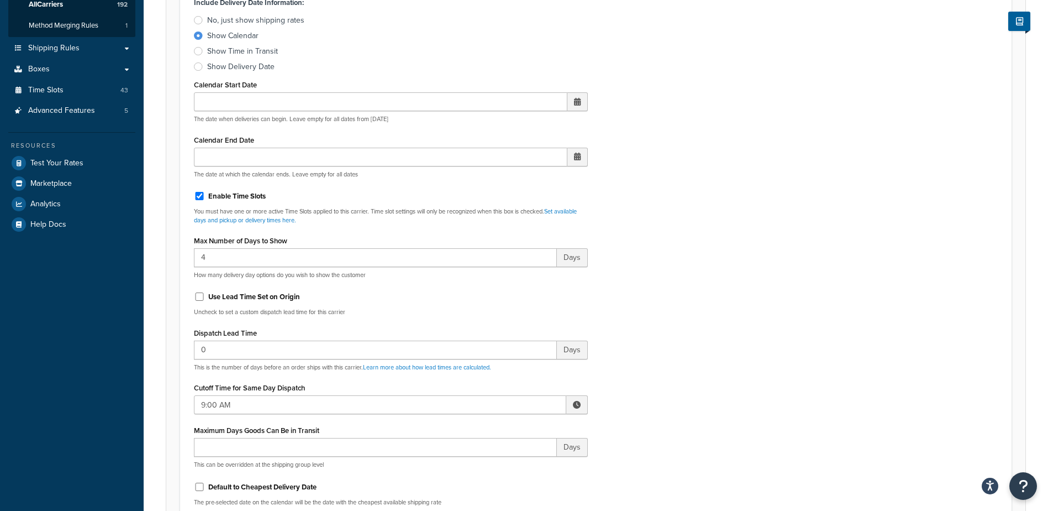
scroll to position [276, 0]
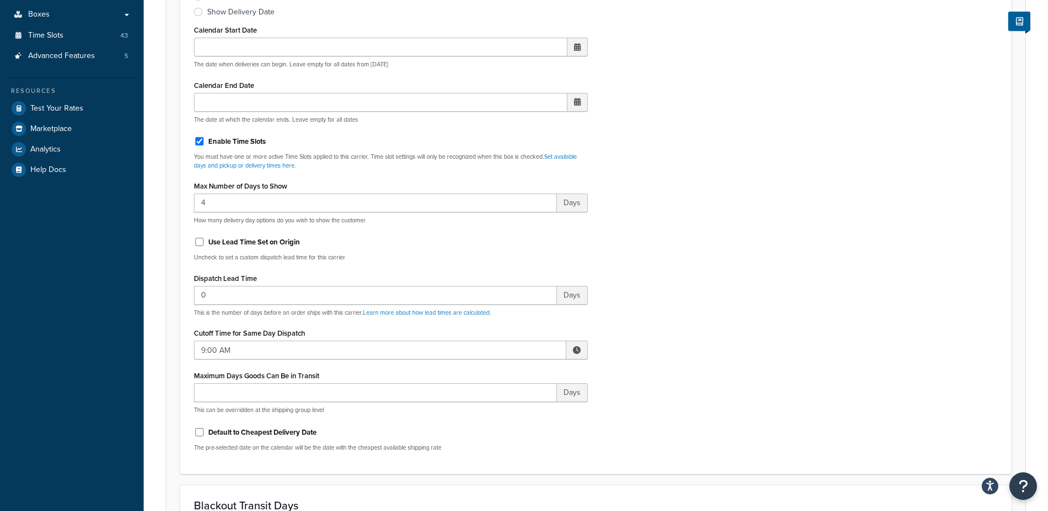
click at [576, 346] on span at bounding box center [577, 350] width 8 height 8
click at [499, 415] on span "▼" at bounding box center [496, 407] width 22 height 22
type input "8:00 AM"
click at [700, 373] on div "Include Delivery Date Information: No, just show shipping rates Show Calendar S…" at bounding box center [596, 200] width 820 height 520
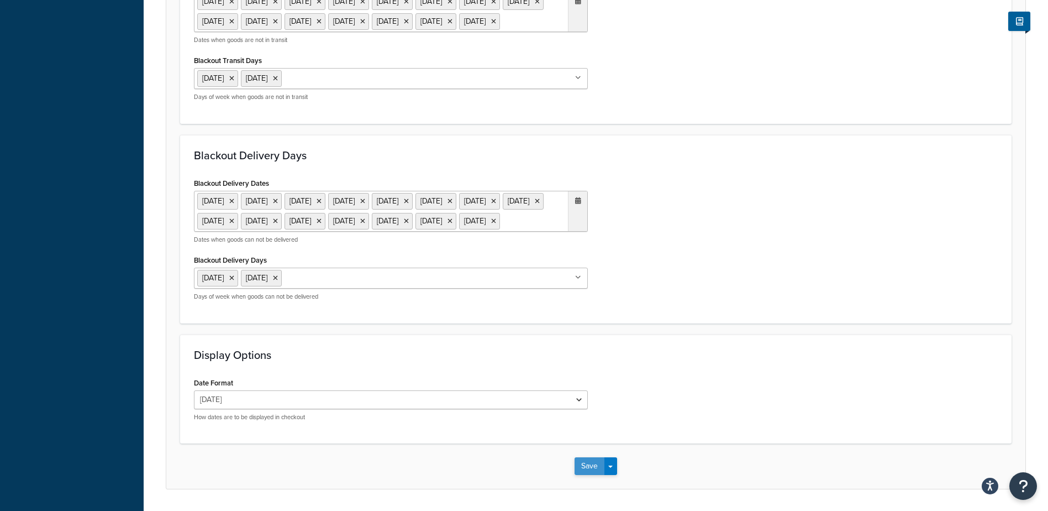
scroll to position [899, 0]
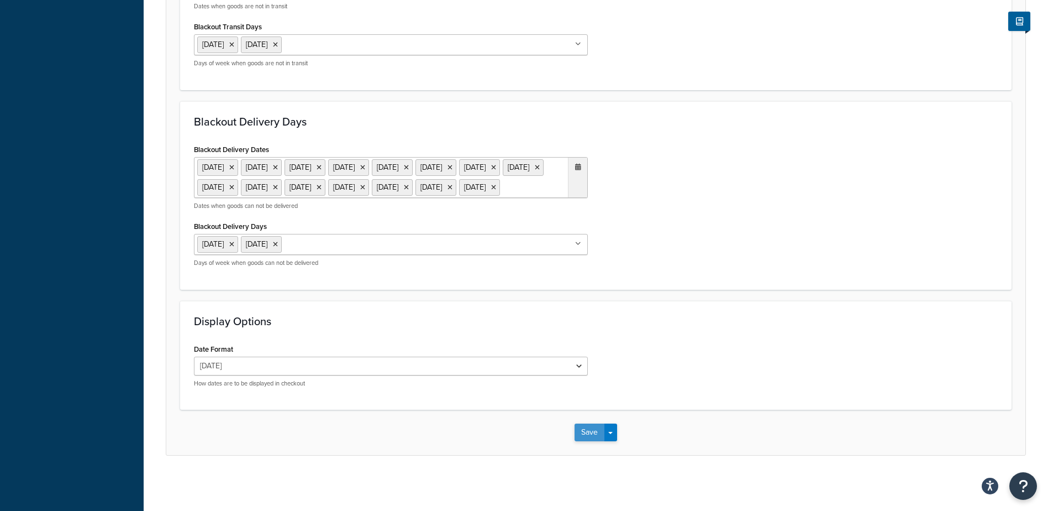
click at [582, 429] on button "Save" at bounding box center [590, 432] width 30 height 18
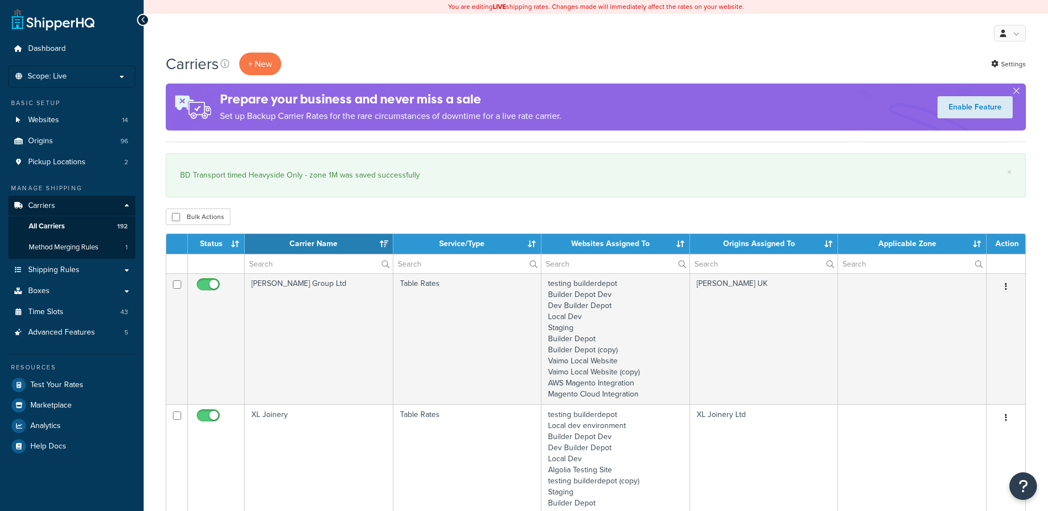
select select "15"
click at [260, 262] on input "text" at bounding box center [319, 263] width 148 height 19
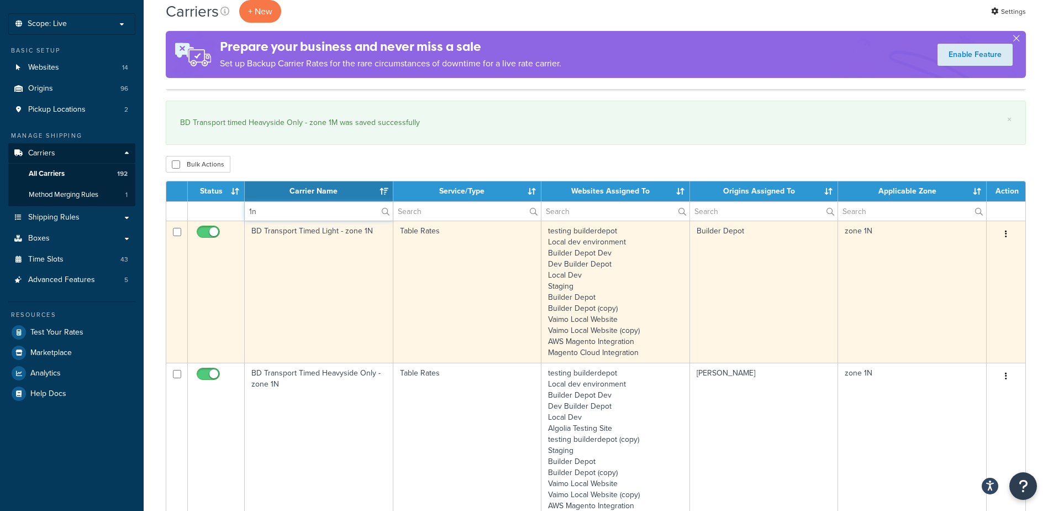
scroll to position [166, 0]
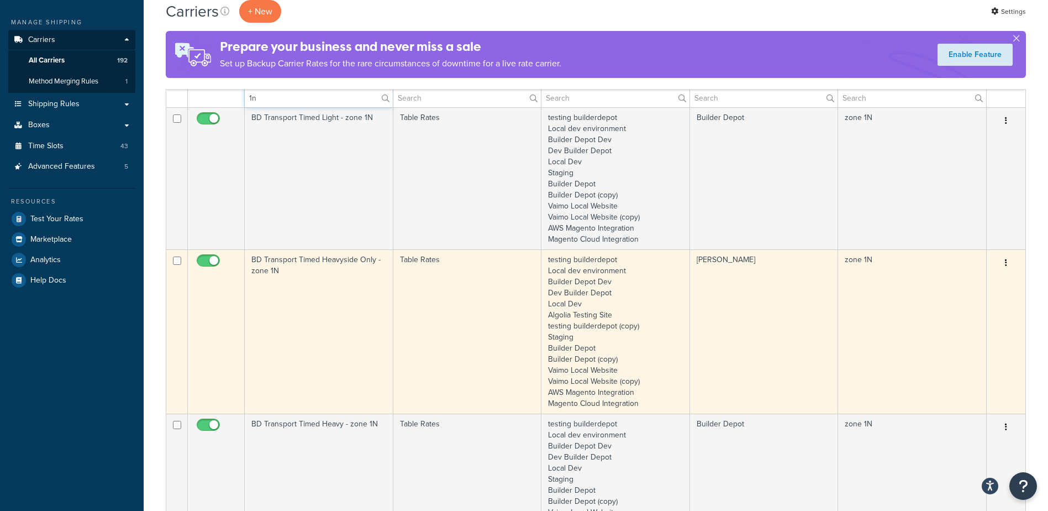
type input "1n"
click at [338, 292] on td "BD Transport Timed Heavyside Only - zone 1N" at bounding box center [319, 331] width 149 height 164
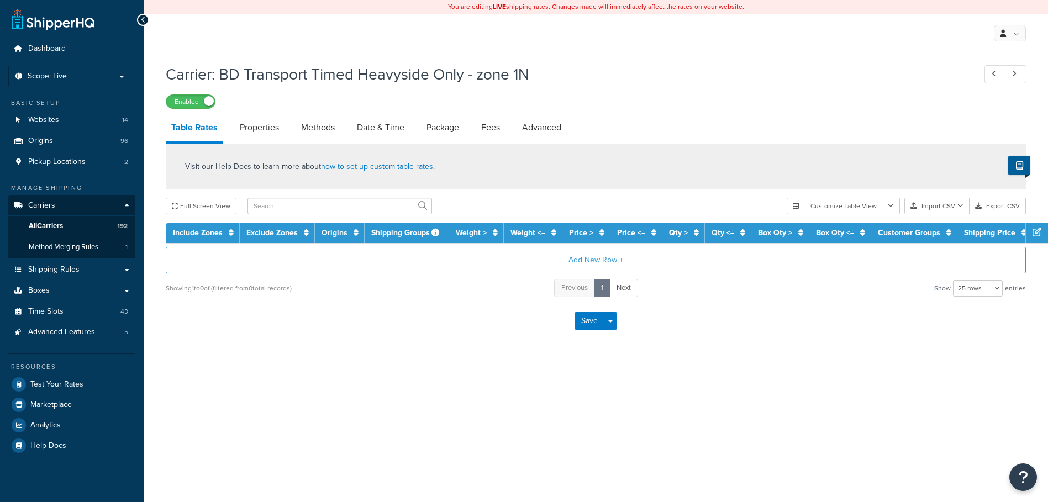
select select "25"
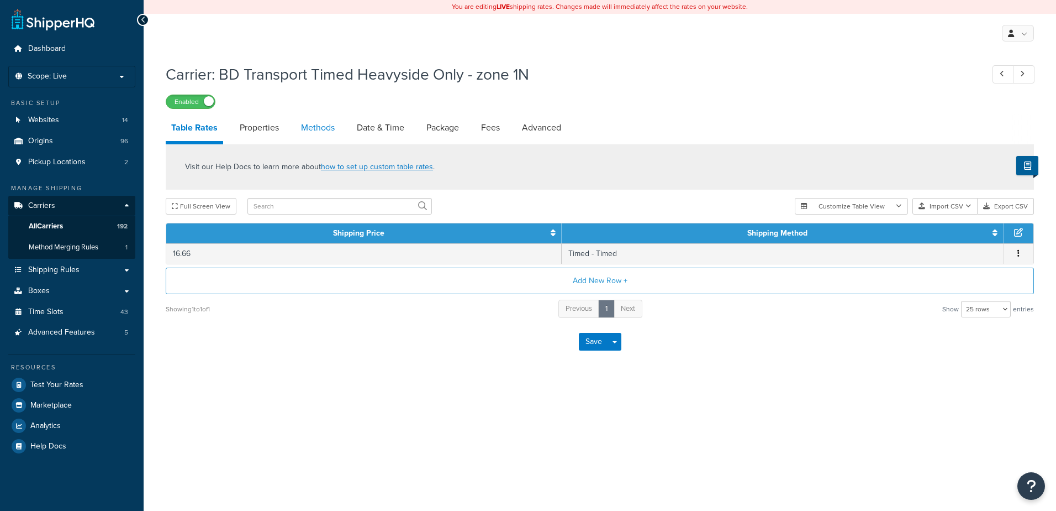
click at [323, 135] on link "Methods" at bounding box center [318, 127] width 45 height 27
select select "25"
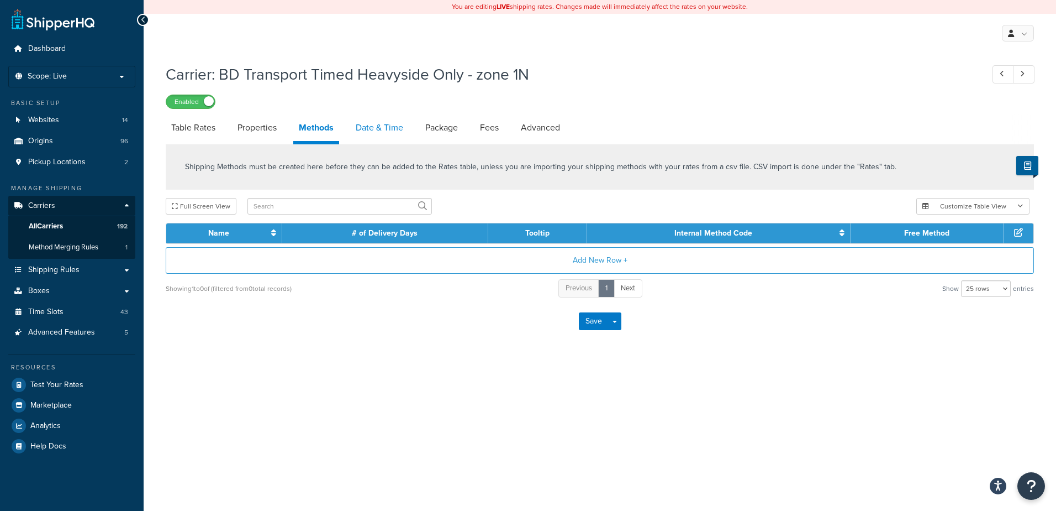
click at [371, 127] on link "Date & Time" at bounding box center [379, 127] width 59 height 27
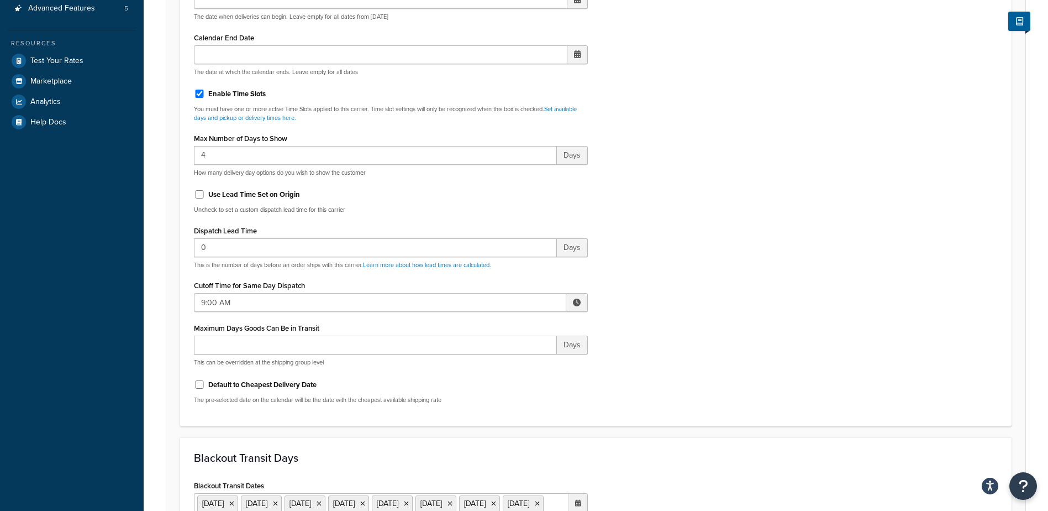
scroll to position [332, 0]
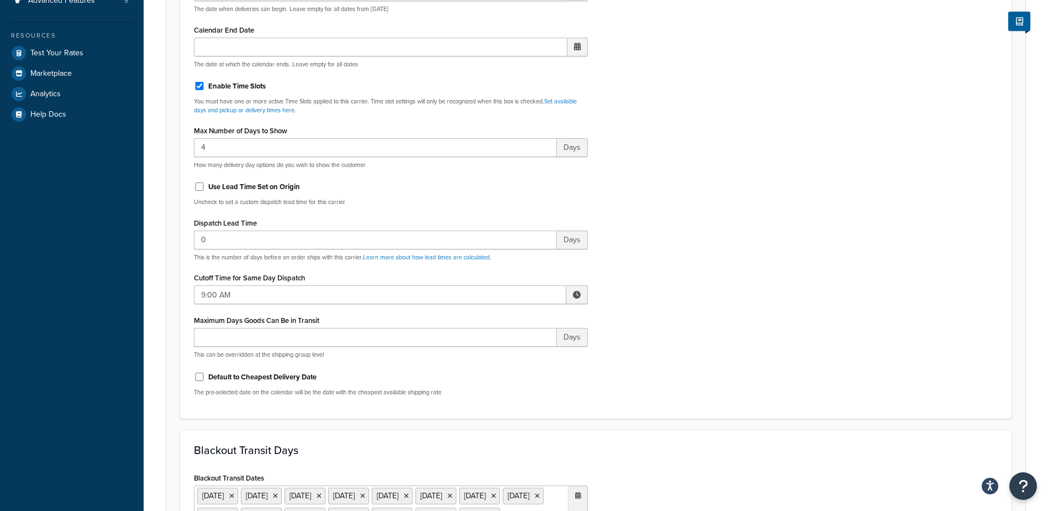
click at [580, 287] on span at bounding box center [577, 294] width 22 height 19
click at [498, 350] on span "▼" at bounding box center [496, 352] width 22 height 22
type input "8:00 AM"
drag, startPoint x: 756, startPoint y: 291, endPoint x: 741, endPoint y: 294, distance: 15.4
click at [753, 292] on div "Include Delivery Date Information: No, just show shipping rates Show Calendar S…" at bounding box center [596, 145] width 820 height 520
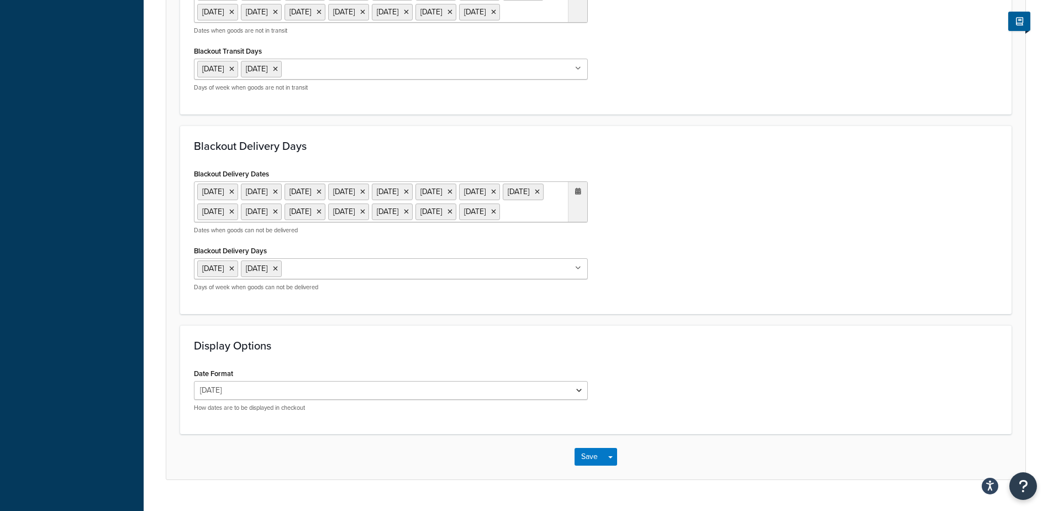
scroll to position [899, 0]
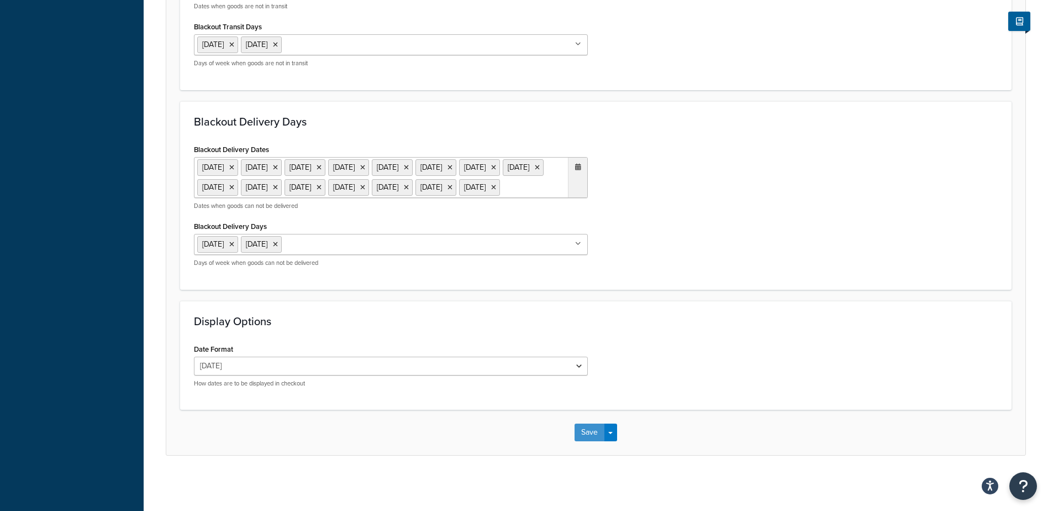
click at [585, 425] on button "Save" at bounding box center [590, 432] width 30 height 18
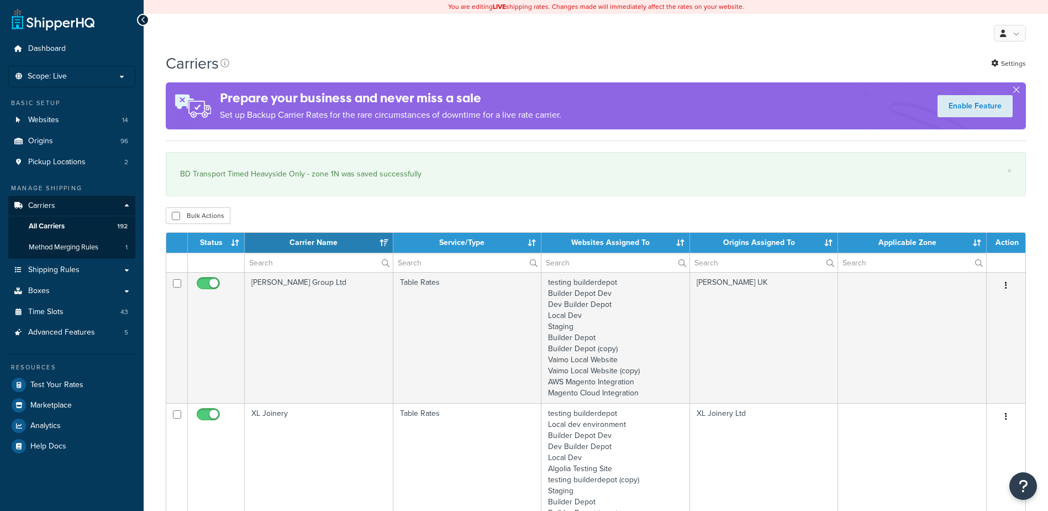
select select "15"
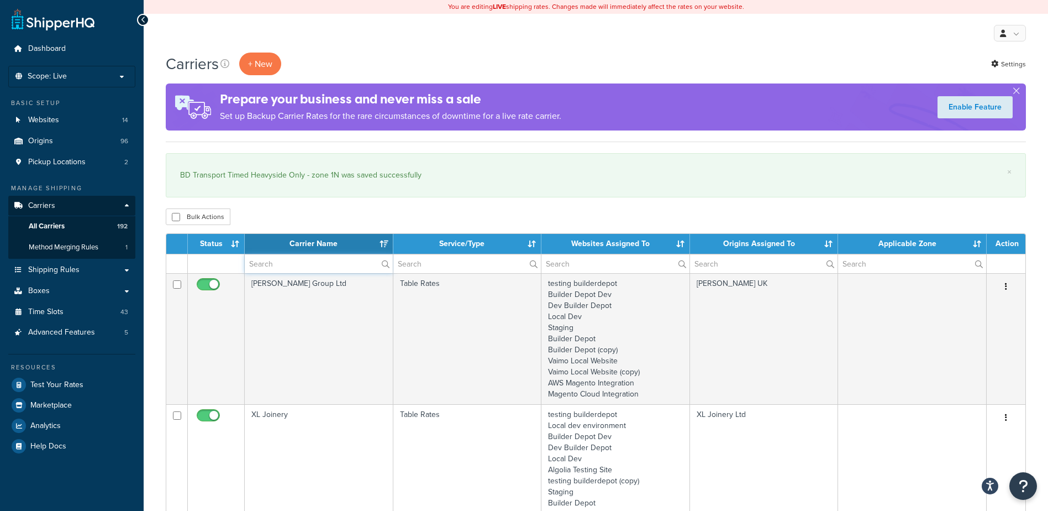
click at [255, 267] on input "text" at bounding box center [319, 263] width 148 height 19
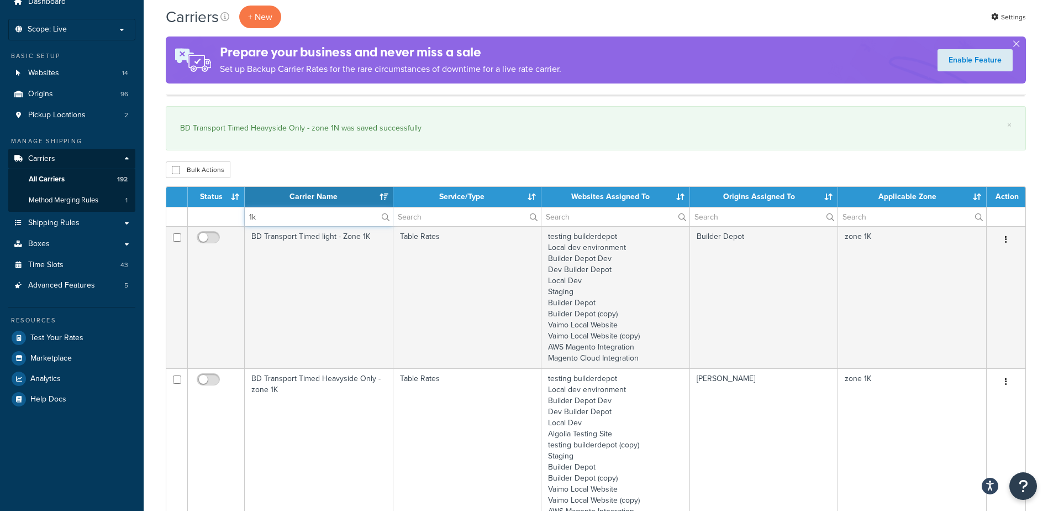
scroll to position [166, 0]
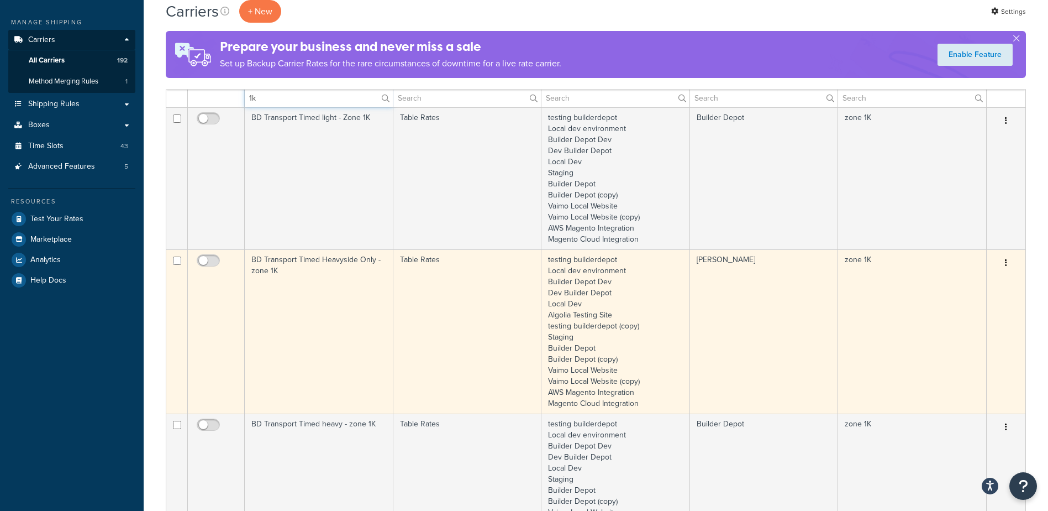
type input "1k"
click at [315, 312] on td "BD Transport Timed Heavyside Only - zone 1K" at bounding box center [319, 331] width 149 height 164
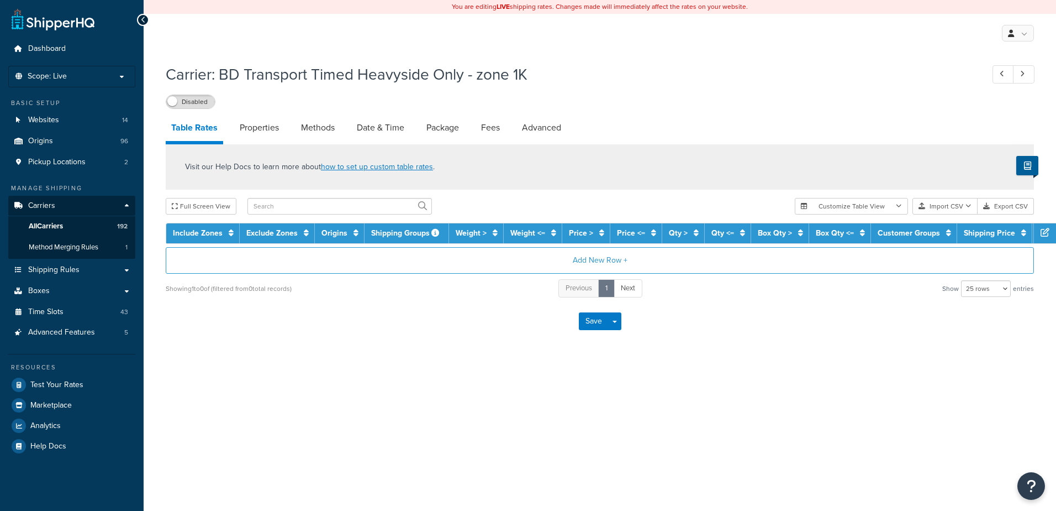
select select "25"
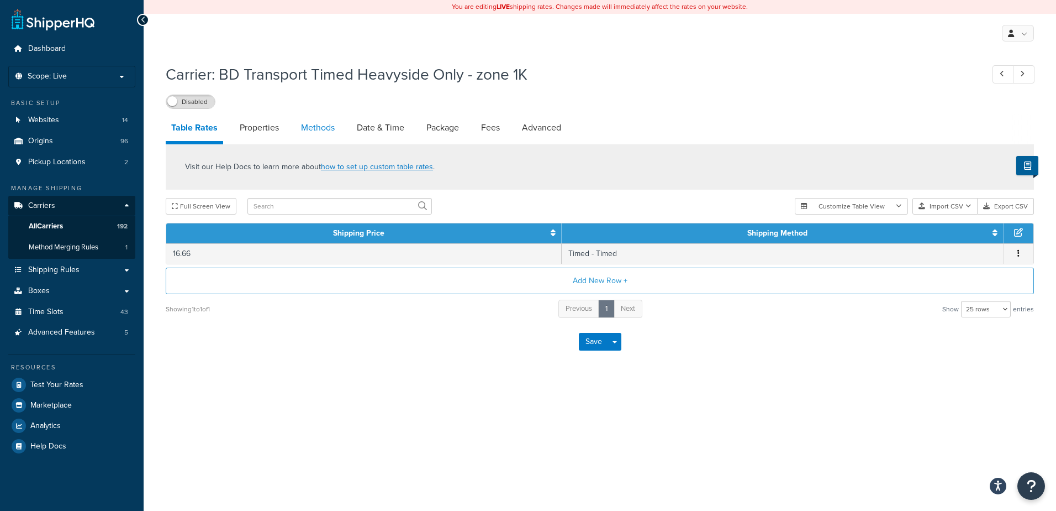
click at [307, 123] on link "Methods" at bounding box center [318, 127] width 45 height 27
select select "25"
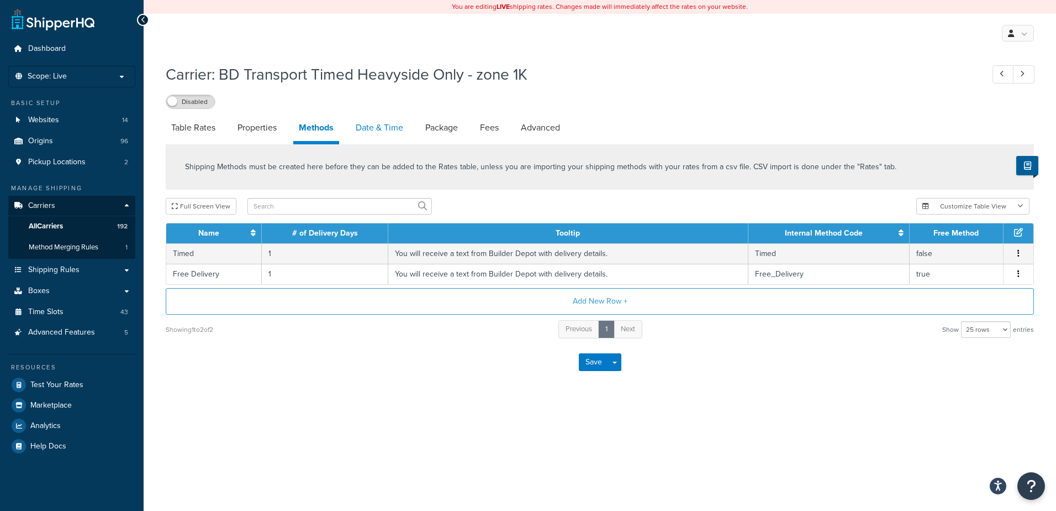
click at [389, 119] on link "Date & Time" at bounding box center [379, 127] width 59 height 27
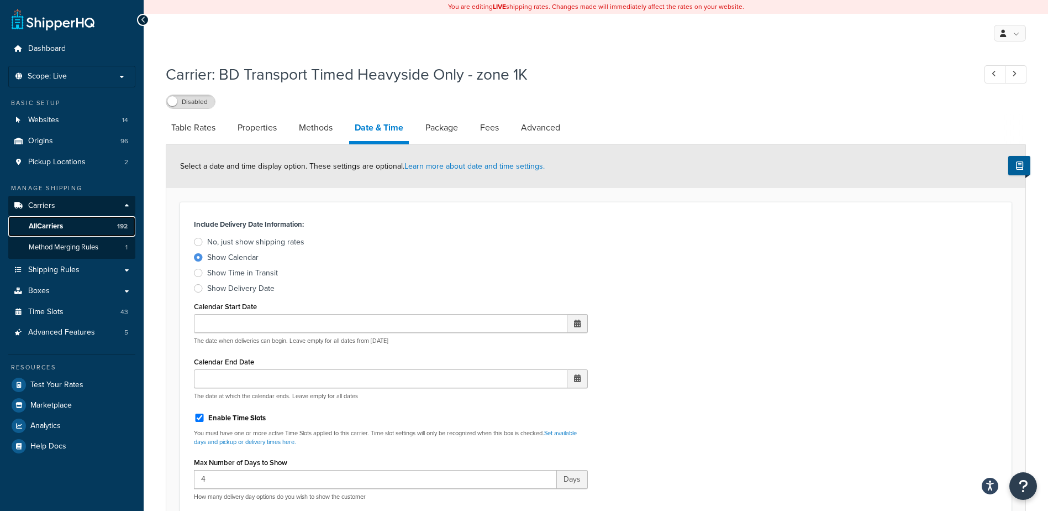
click at [59, 234] on link "All Carriers 192" at bounding box center [71, 226] width 127 height 20
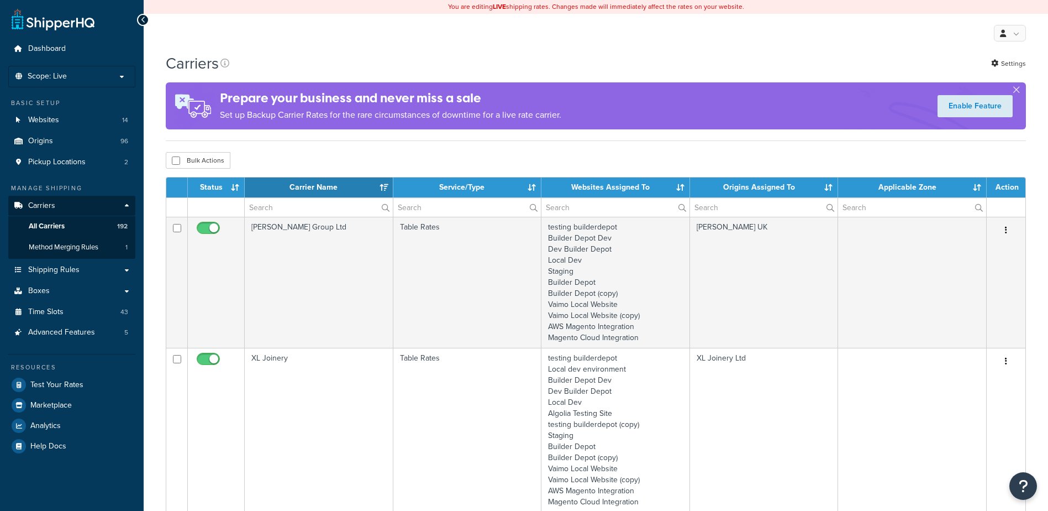
select select "15"
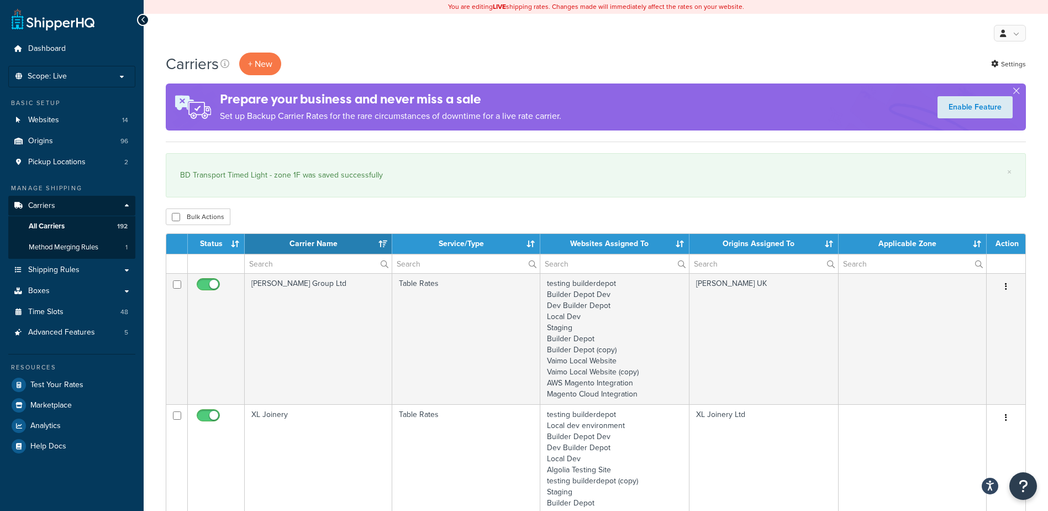
select select "15"
